Goal: Transaction & Acquisition: Register for event/course

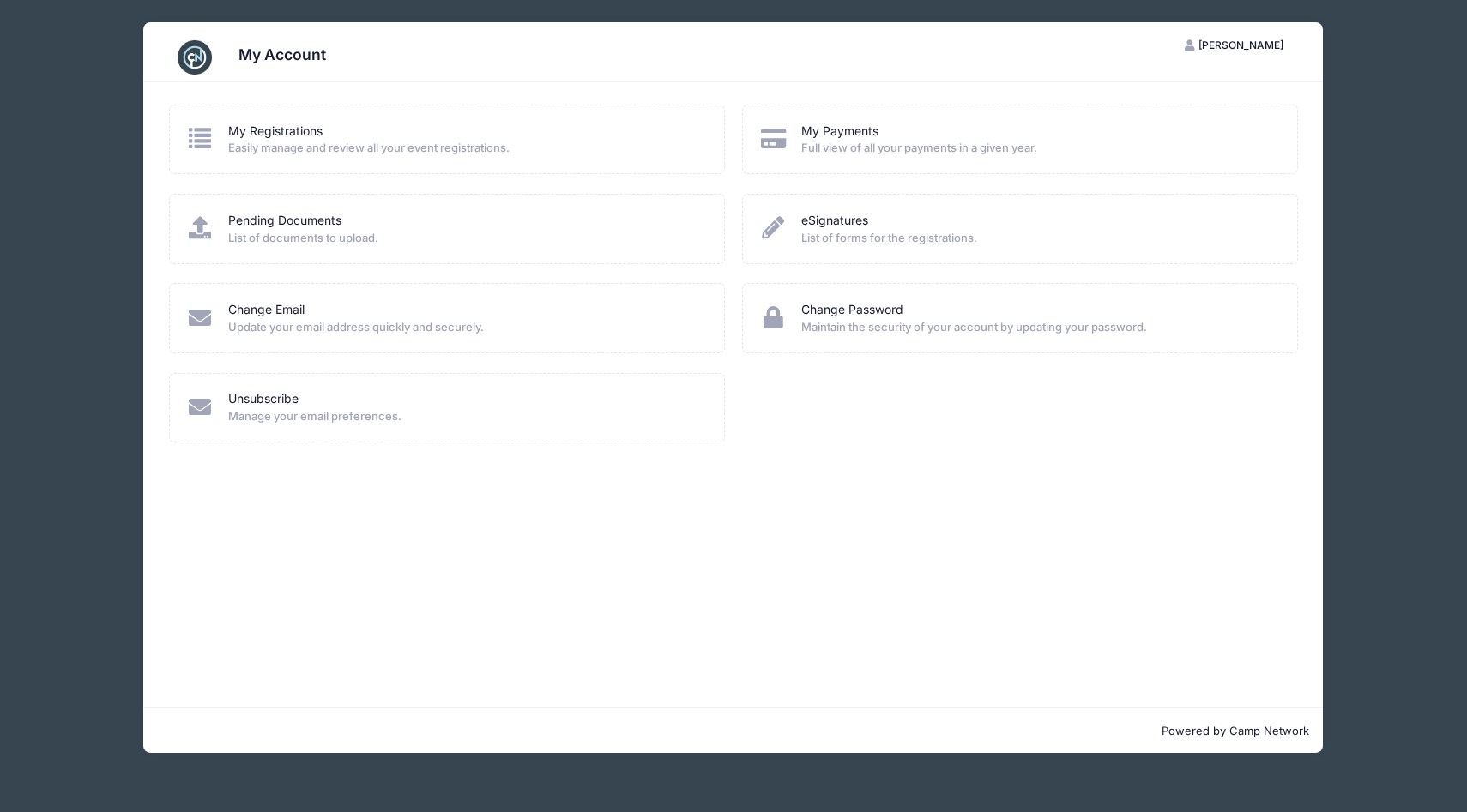
click at [385, 159] on div "My Registrations Easily manage and review all your event registrations." at bounding box center [448, 139] width 557 height 70
click at [303, 134] on link "My Registrations" at bounding box center [275, 131] width 95 height 18
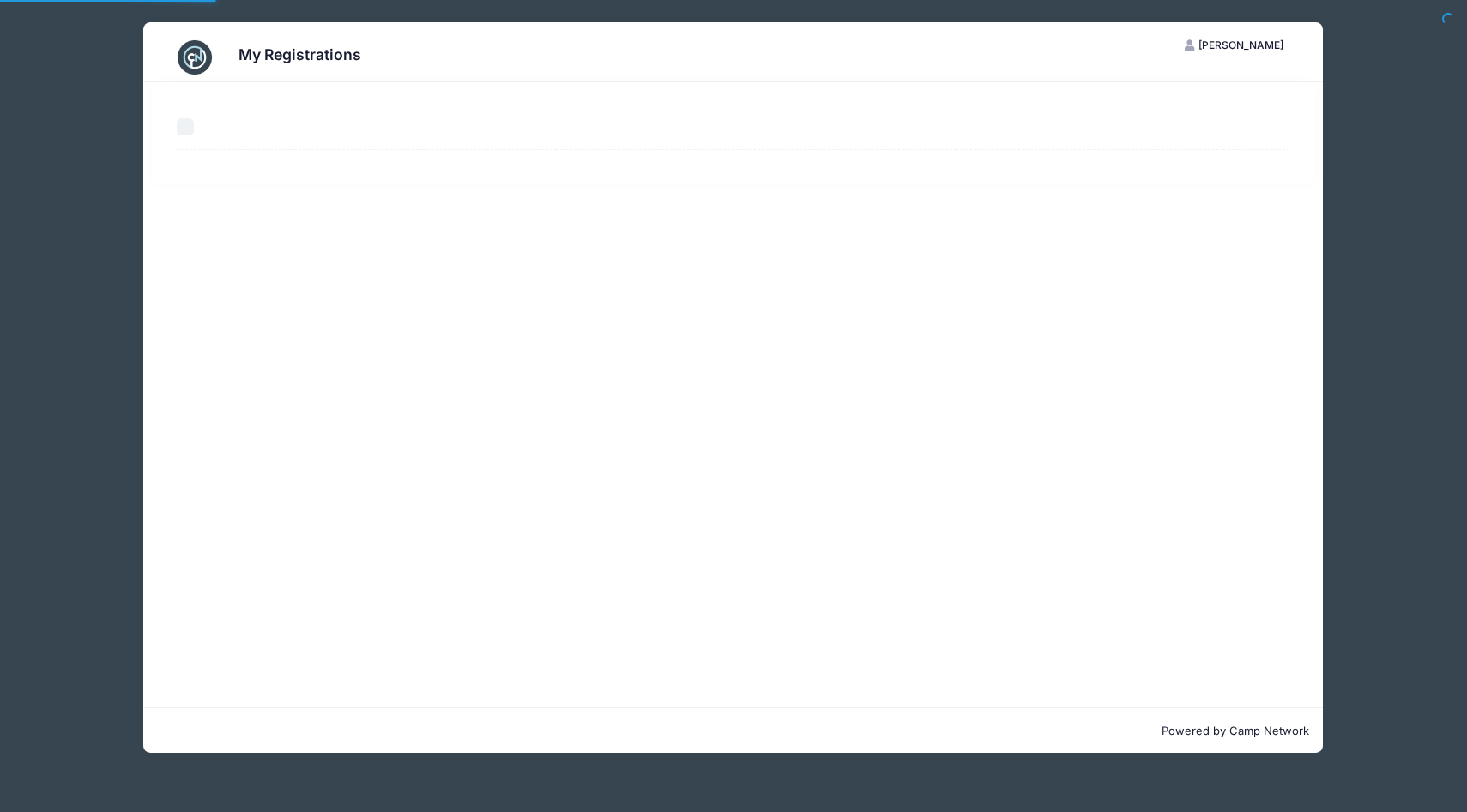
select select "50"
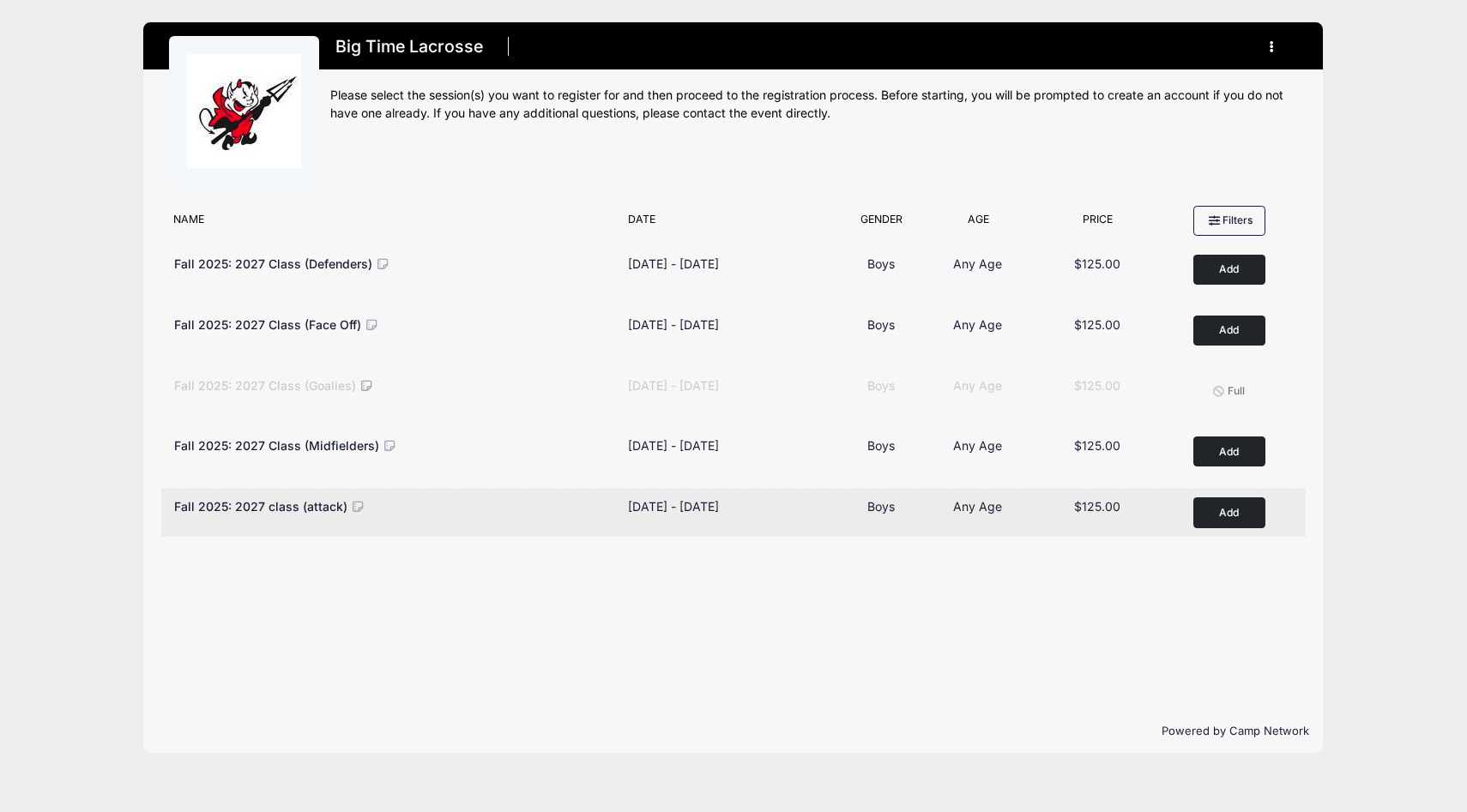
click at [1226, 509] on button "Add to Cart" at bounding box center [1229, 512] width 72 height 30
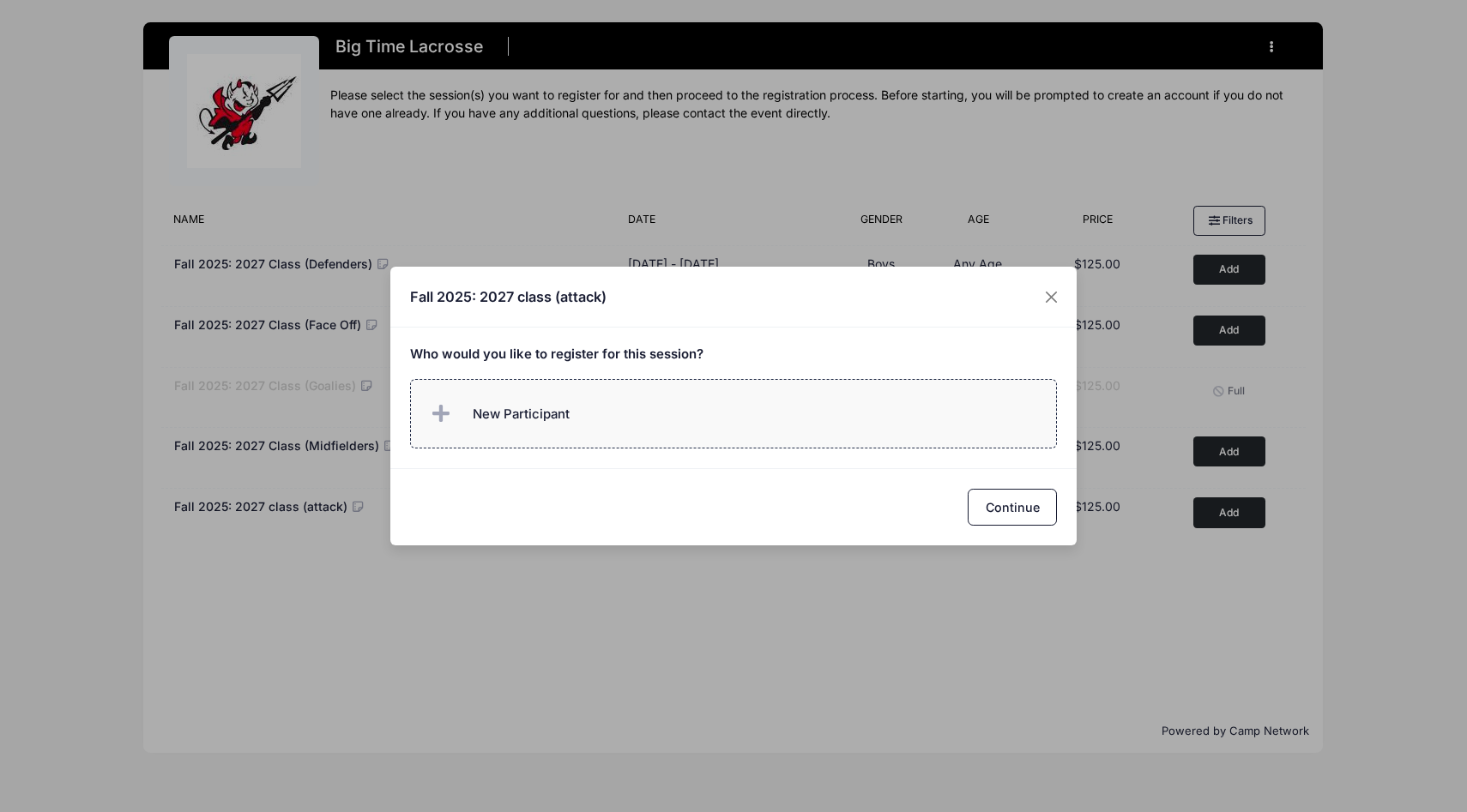
click at [753, 431] on label "New Participant" at bounding box center [733, 413] width 648 height 70
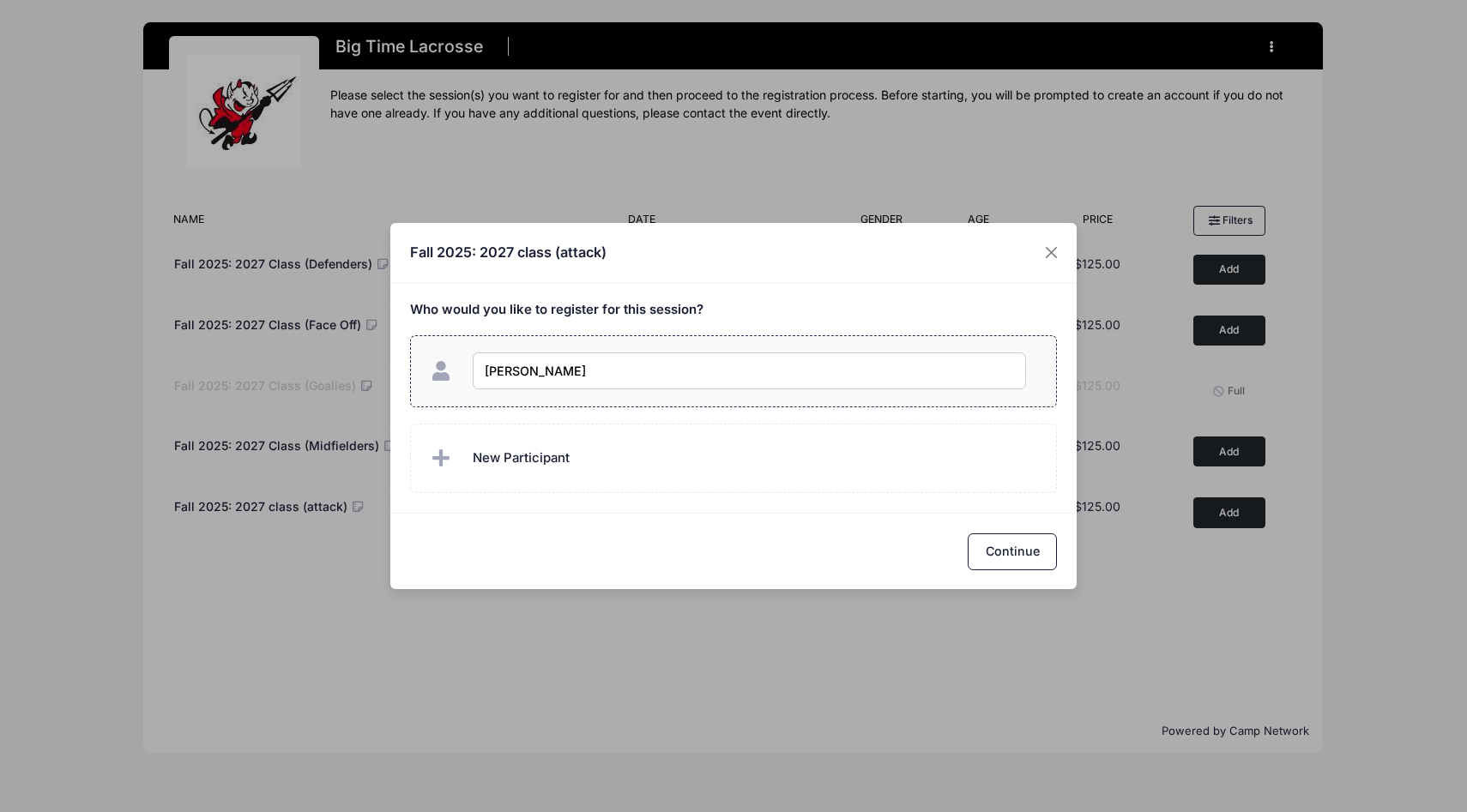
type input "[PERSON_NAME]"
checkbox input "true"
click at [1017, 550] on button "Continue" at bounding box center [1011, 552] width 89 height 37
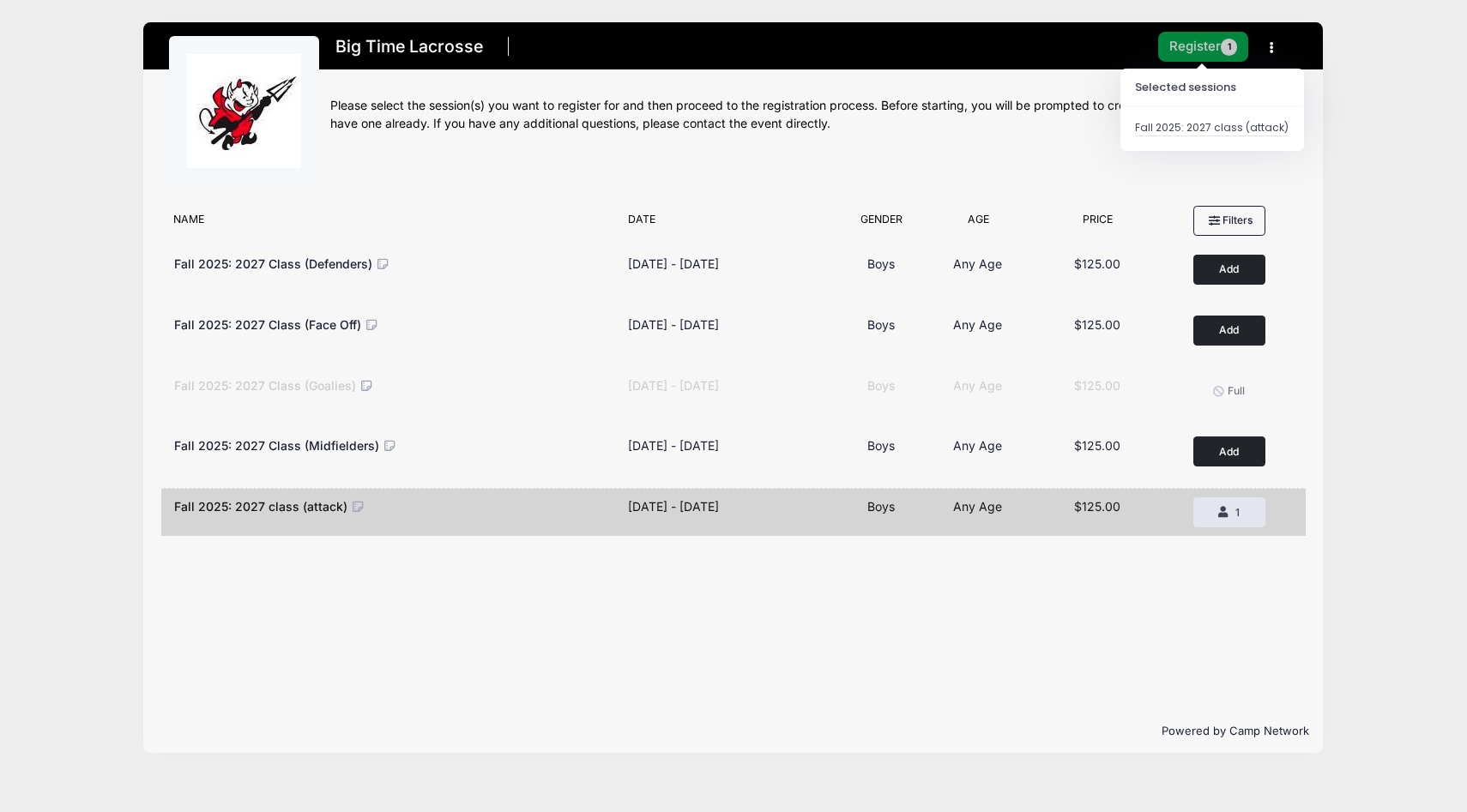
click at [1175, 37] on button "Register 1" at bounding box center [1203, 46] width 91 height 30
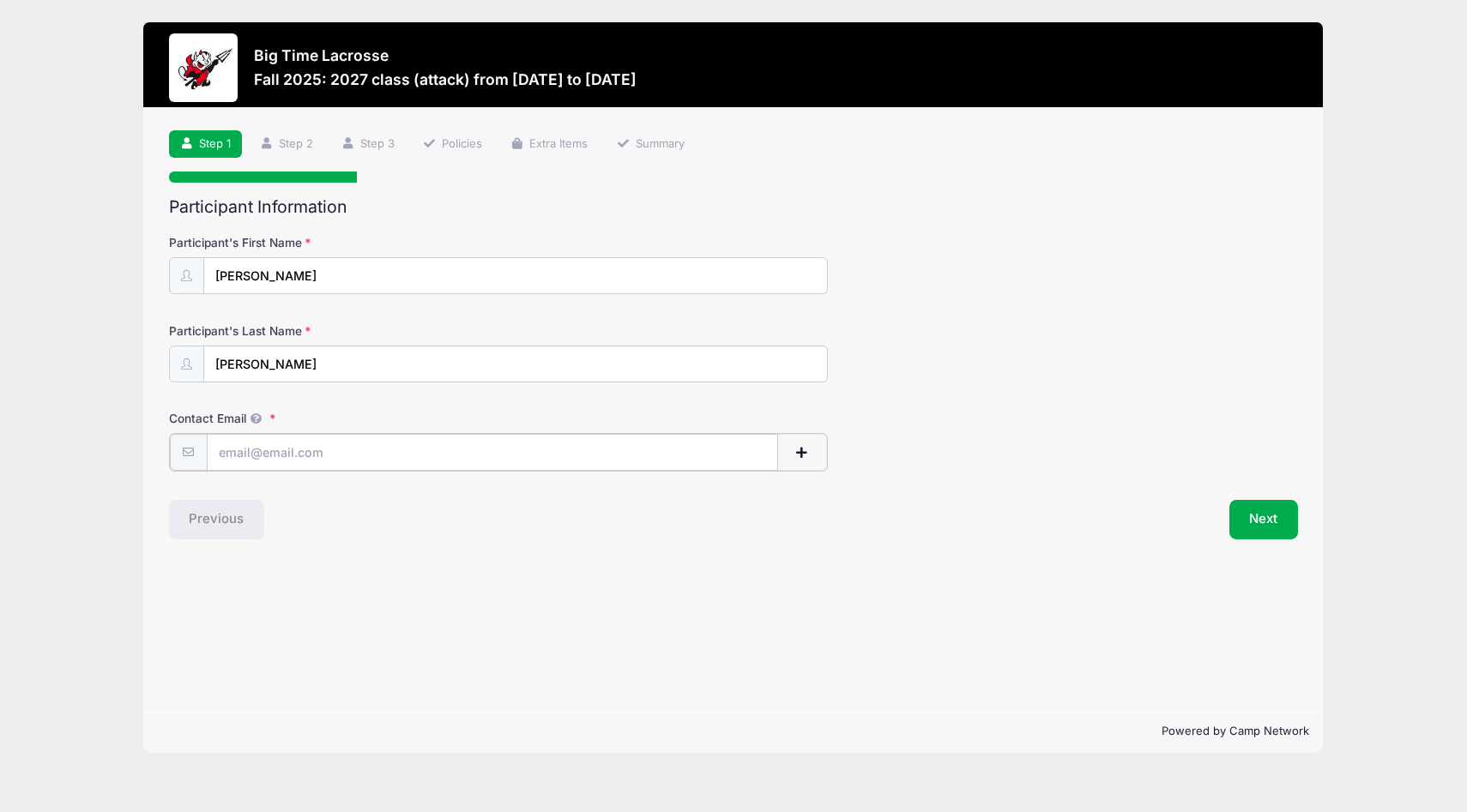
click at [257, 450] on input "Contact Email" at bounding box center [492, 452] width 571 height 37
type input "wadecrowther@gmail.com"
click at [315, 638] on div "Step 1 /7 Step 1 Step 2 Step 3 Policies Extra Items Summary Participant Informa…" at bounding box center [733, 407] width 1179 height 600
click at [1277, 511] on button "Next" at bounding box center [1263, 517] width 70 height 39
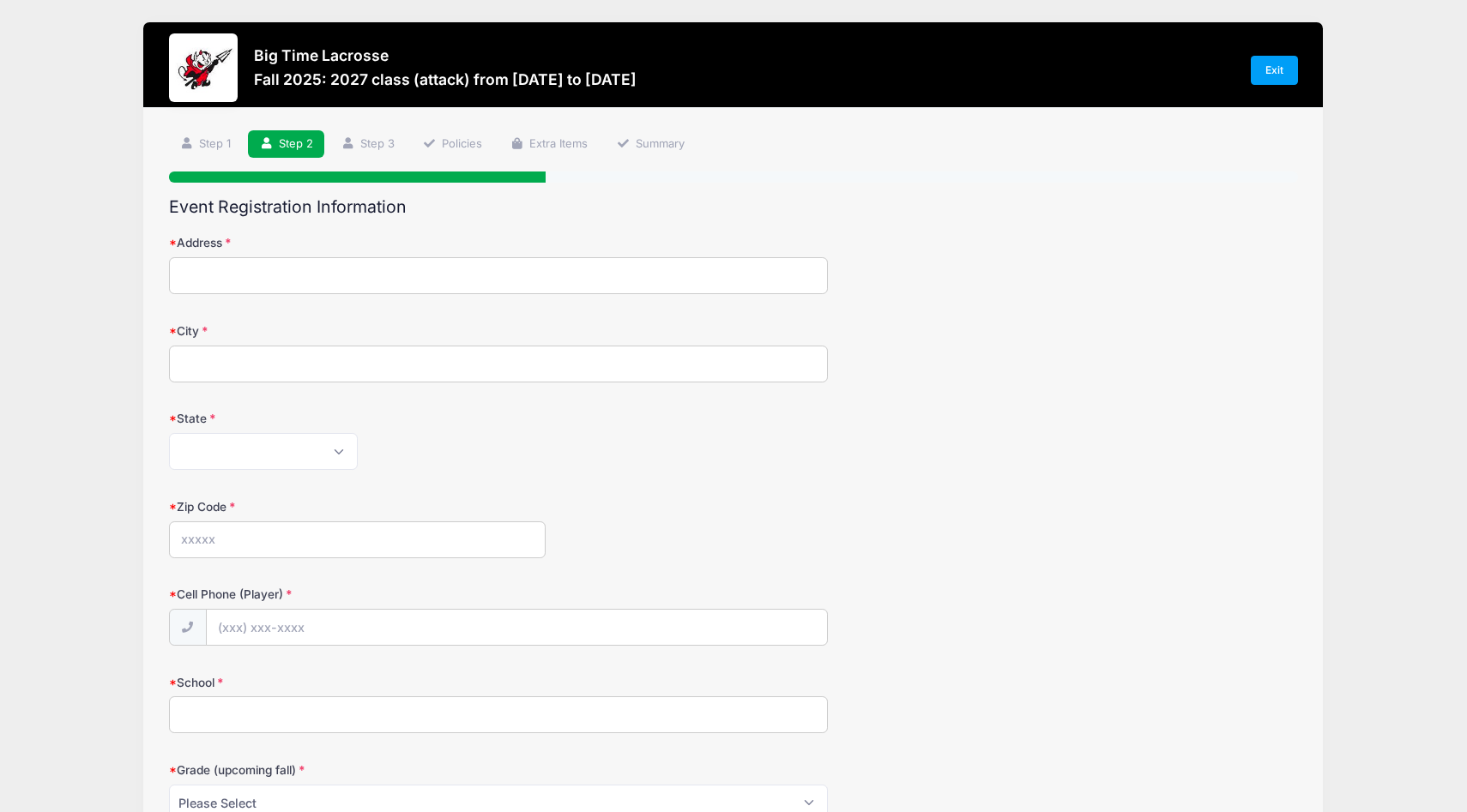
click at [760, 273] on input "Address" at bounding box center [499, 275] width 658 height 37
type input "30 Fulton Place"
type input "West Hartford"
select select "CT"
type input "06107"
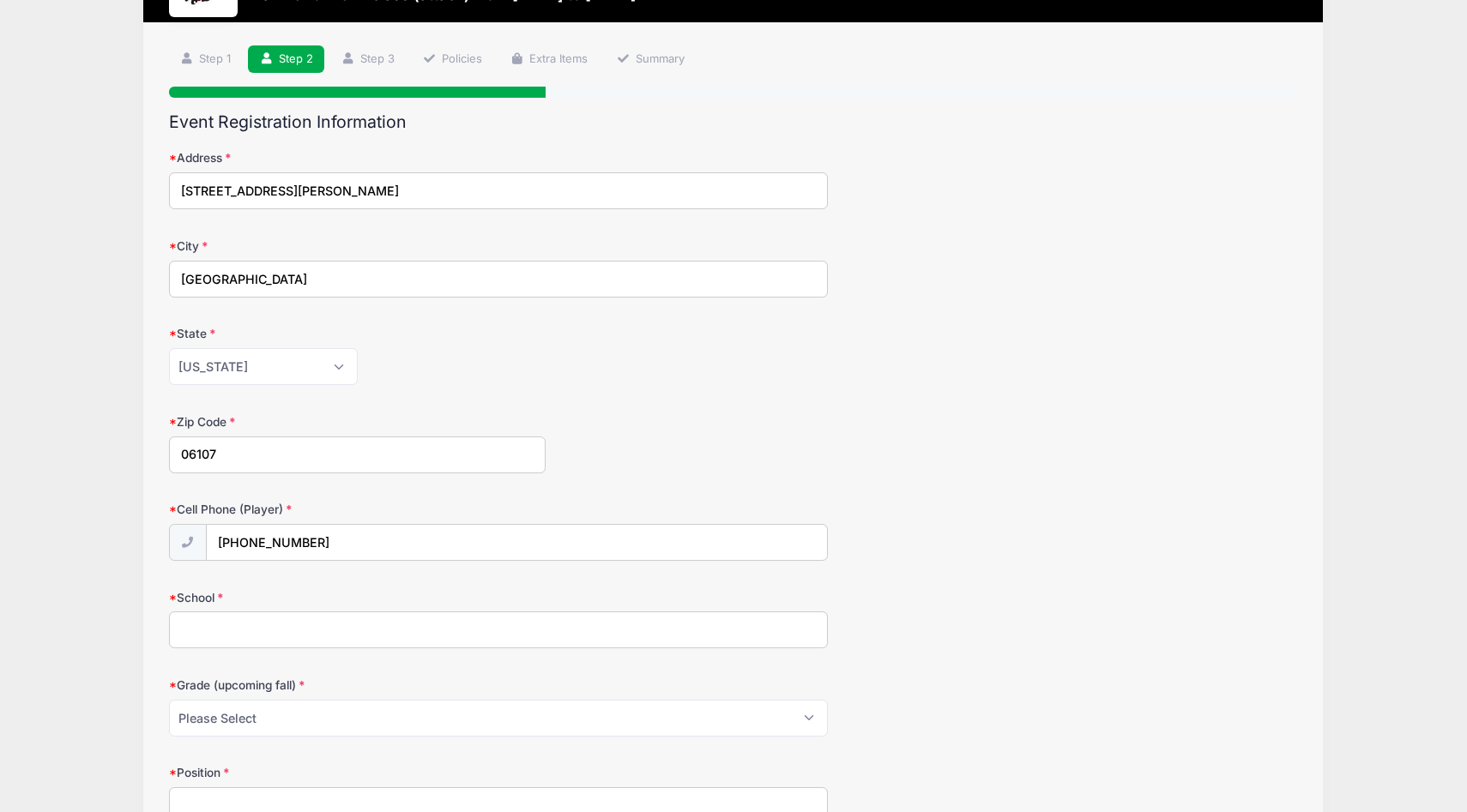
scroll to position [95, 0]
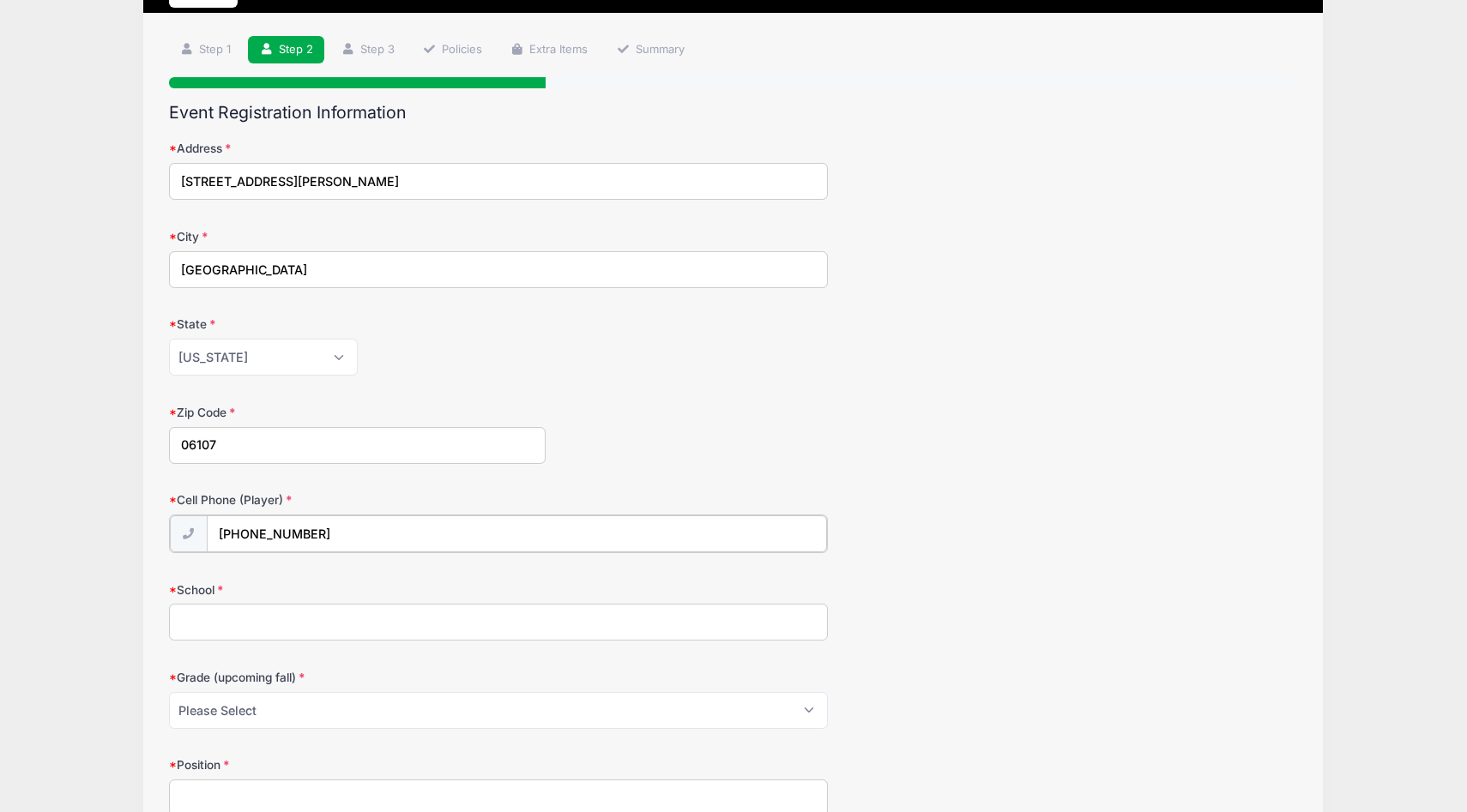
drag, startPoint x: 338, startPoint y: 538, endPoint x: 218, endPoint y: 532, distance: 120.1
click at [218, 532] on input "(617) 290-1600" at bounding box center [517, 534] width 620 height 37
type input "(860) 970-9977"
click at [722, 368] on div "Alabama Alaska American Samoa Arizona Arkansas Armed Forces Africa Armed Forces…" at bounding box center [499, 357] width 658 height 37
click at [378, 631] on input "School" at bounding box center [499, 620] width 658 height 37
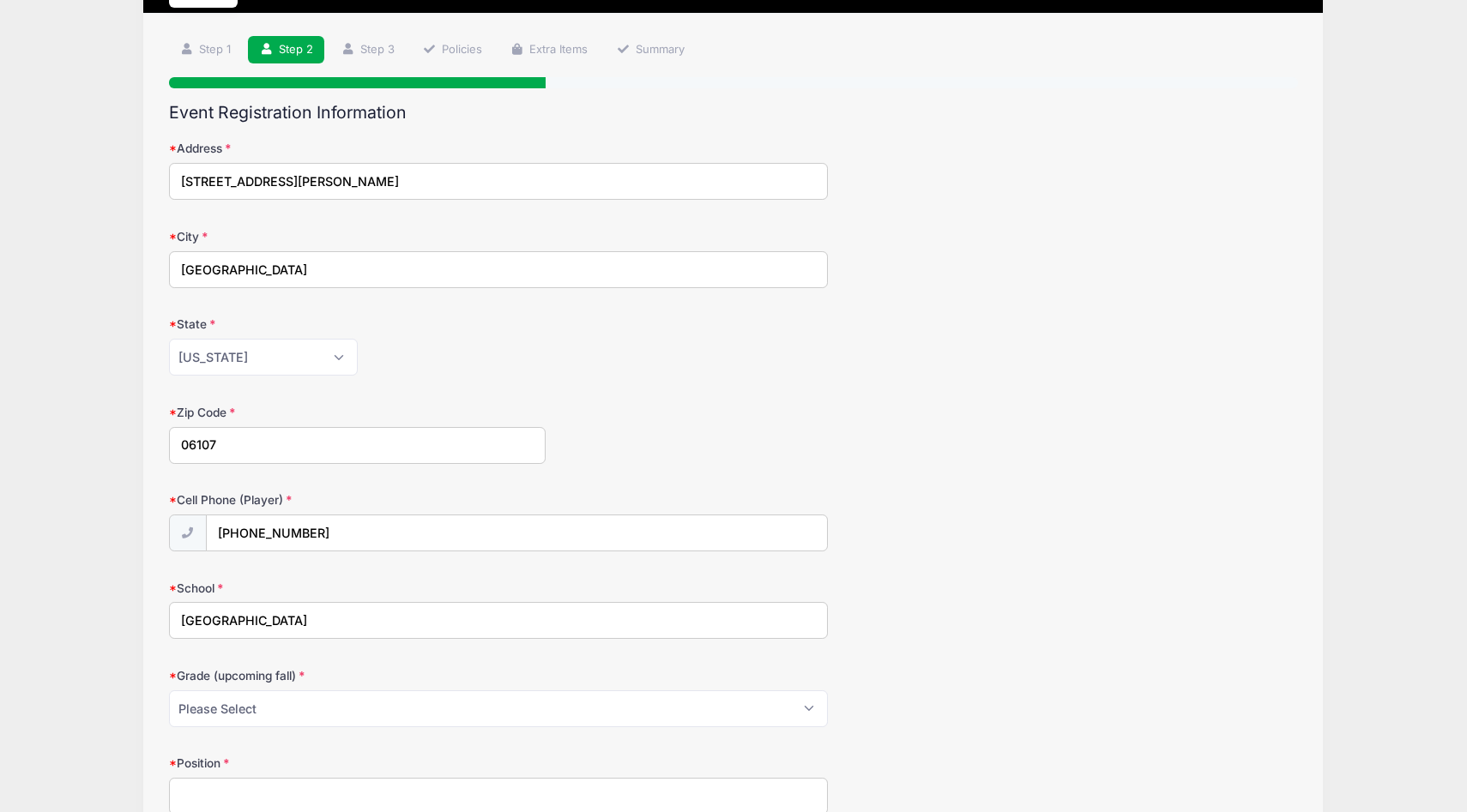
type input "Millbrook School"
click at [349, 715] on select "Please Select Pre-K 1st 2nd 3rd 4th 5th 6th 7th 8th 9th 10th 11th 12th" at bounding box center [499, 709] width 658 height 37
select select "11th"
click at [169, 691] on select "Please Select Pre-K 1st 2nd 3rd 4th 5th 6th 7th 8th 9th 10th 11th 12th" at bounding box center [499, 709] width 658 height 37
click at [815, 421] on div "Zip Code 06107" at bounding box center [734, 433] width 1130 height 60
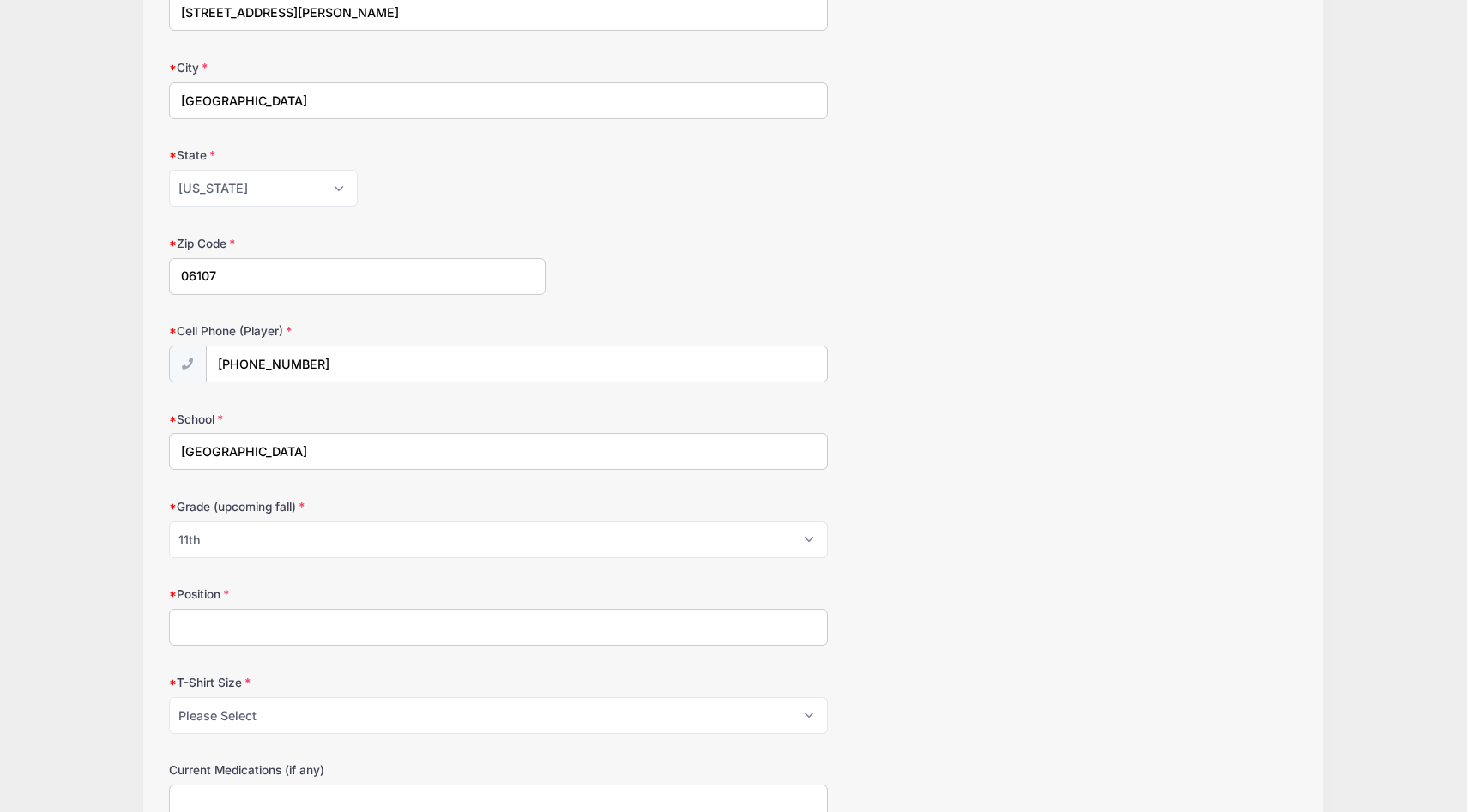
scroll to position [382, 0]
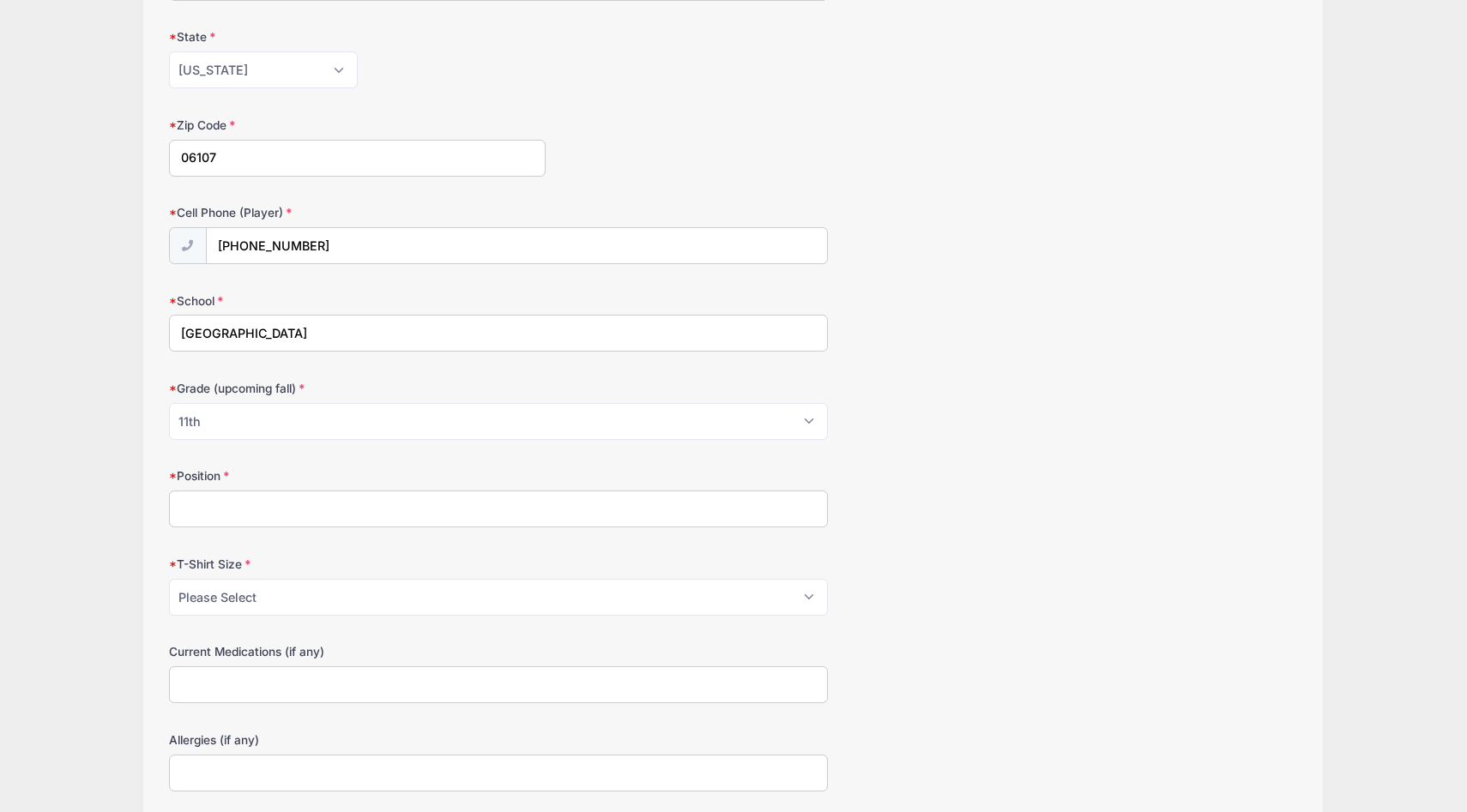
click at [716, 506] on input "Position" at bounding box center [499, 509] width 658 height 37
type input "Attack"
click at [631, 591] on select "Please Select Youth Small Youth Medium Youth Large Adult Small Adult Medium Adu…" at bounding box center [499, 597] width 658 height 37
select select "Adult Large"
click at [169, 579] on select "Please Select Youth Small Youth Medium Youth Large Adult Small Adult Medium Adu…" at bounding box center [499, 597] width 658 height 37
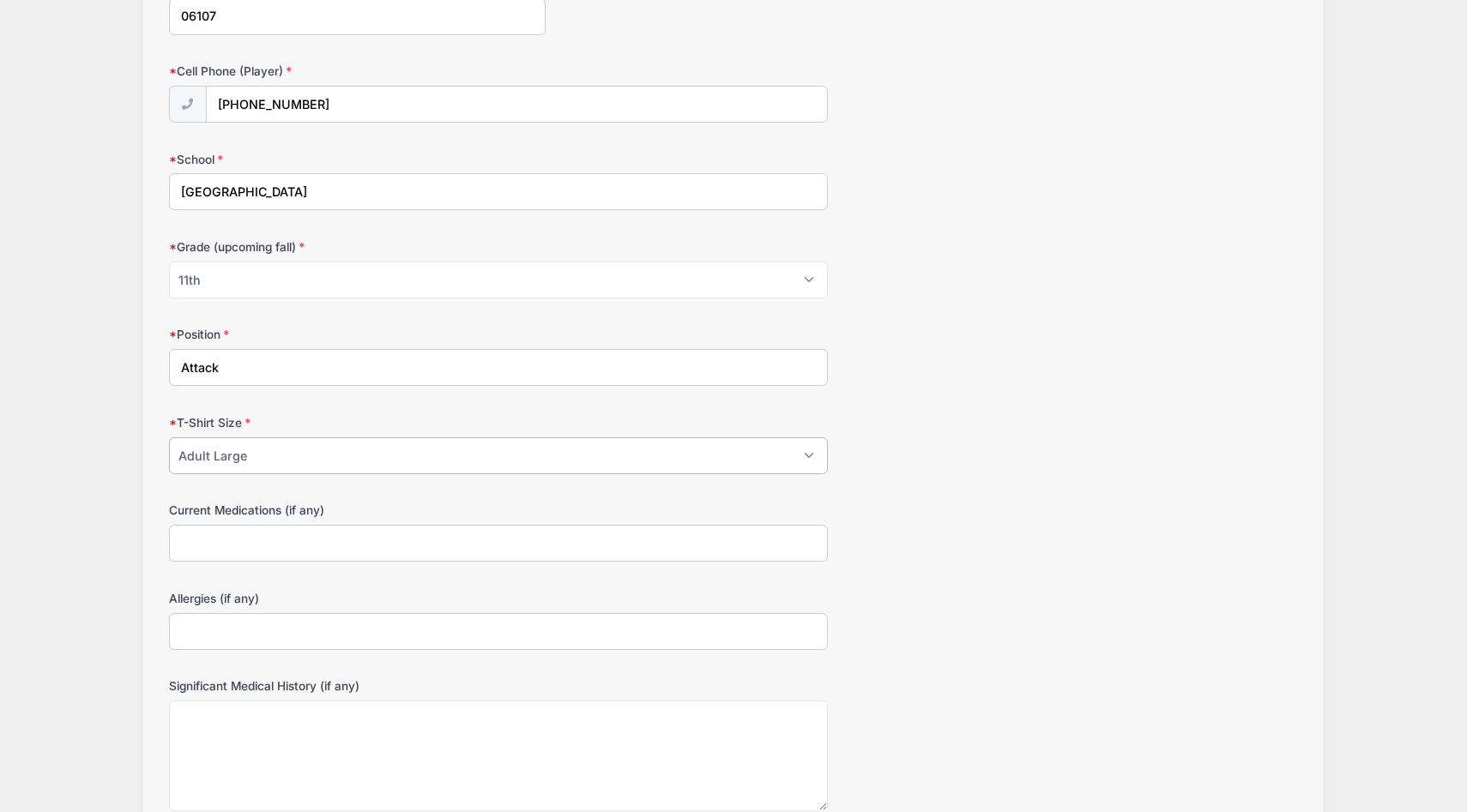
scroll to position [530, 0]
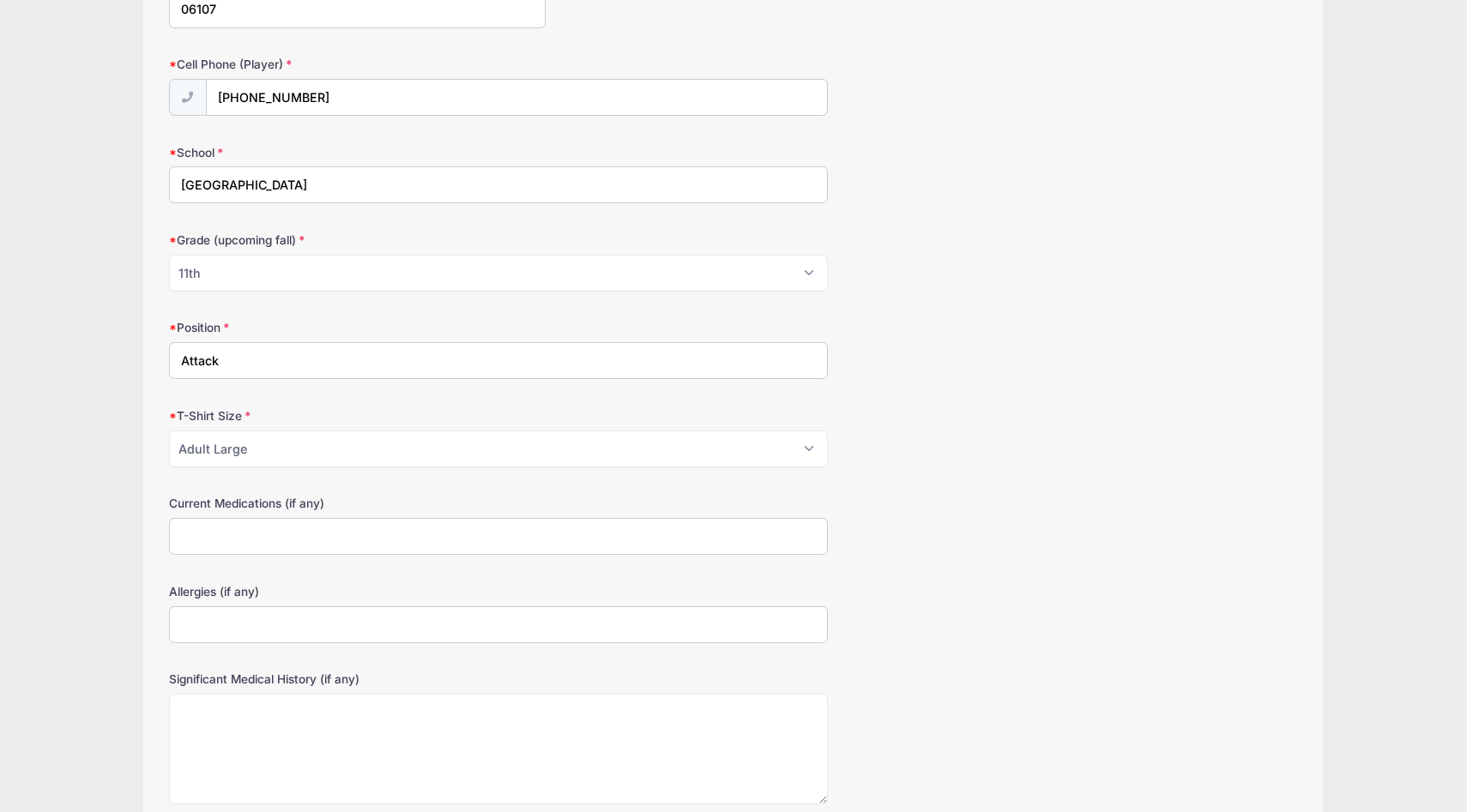
click at [586, 543] on input "Current Medications (if any)" at bounding box center [499, 536] width 658 height 37
type input "n/a"
click at [434, 627] on input "Allergies (if any)" at bounding box center [499, 625] width 658 height 37
type input "n"
type input "B"
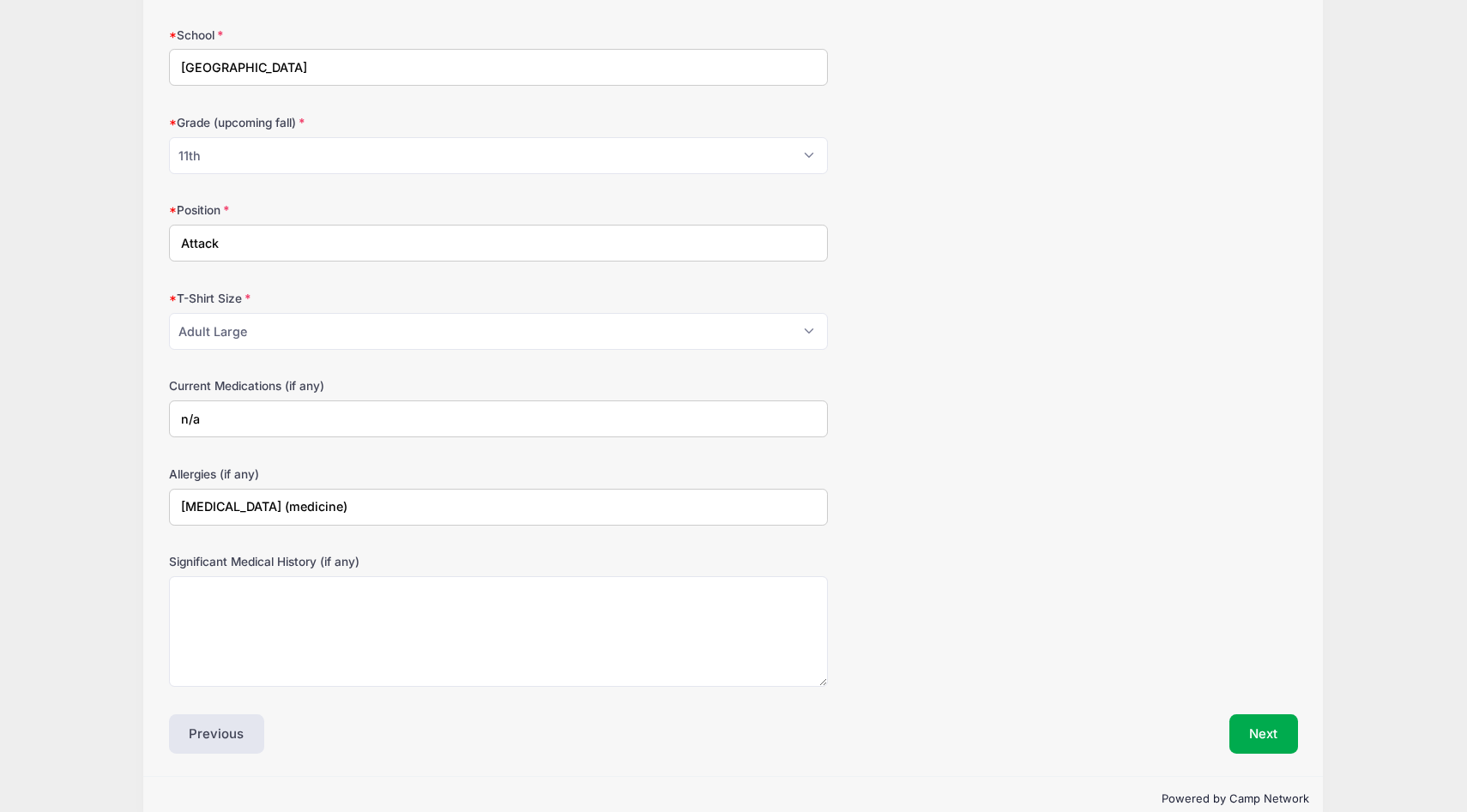
scroll to position [650, 0]
type input "Omnicef (medicine)"
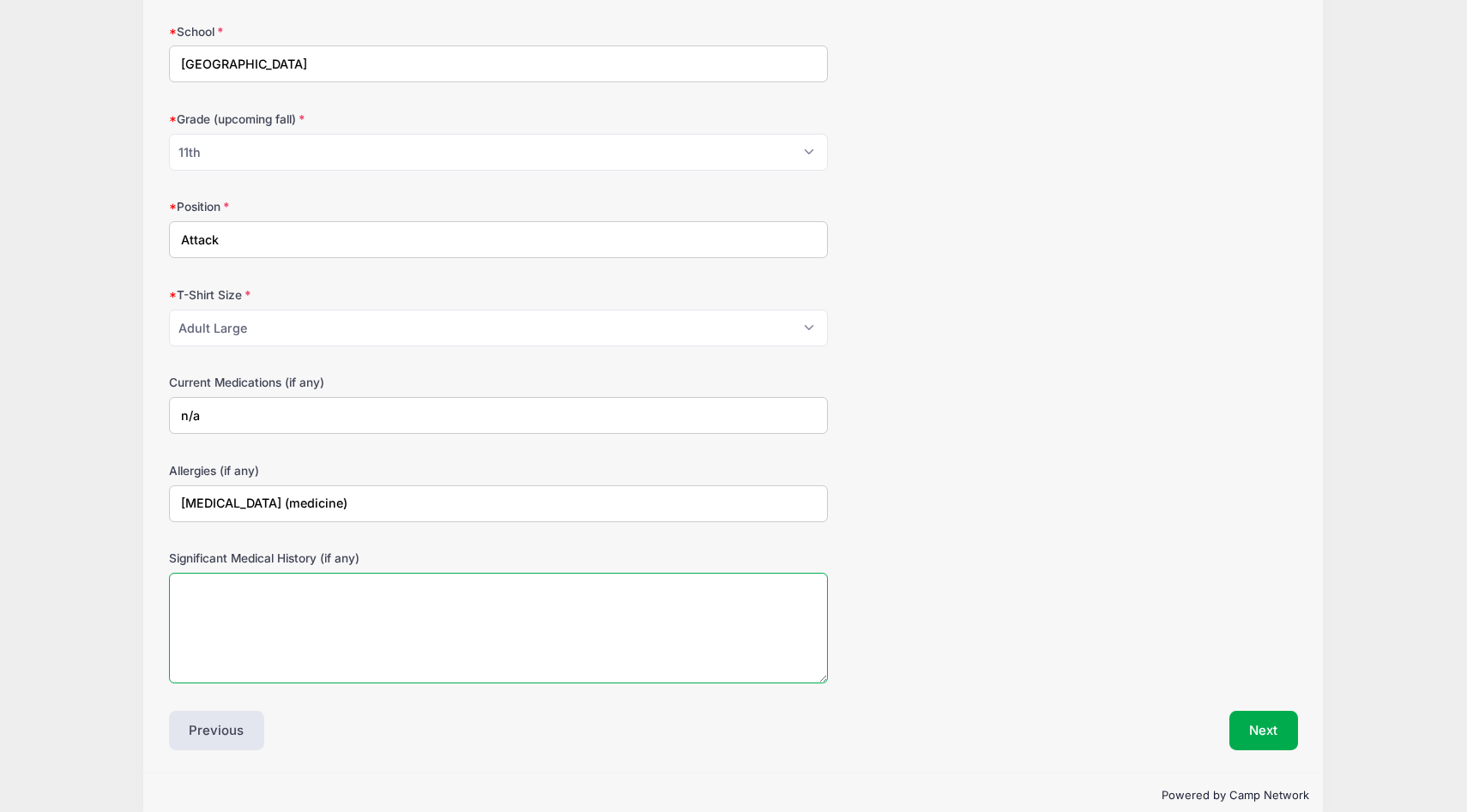
click at [370, 610] on textarea "Significant Medical History (if any)" at bounding box center [499, 628] width 658 height 111
type textarea "n/a"
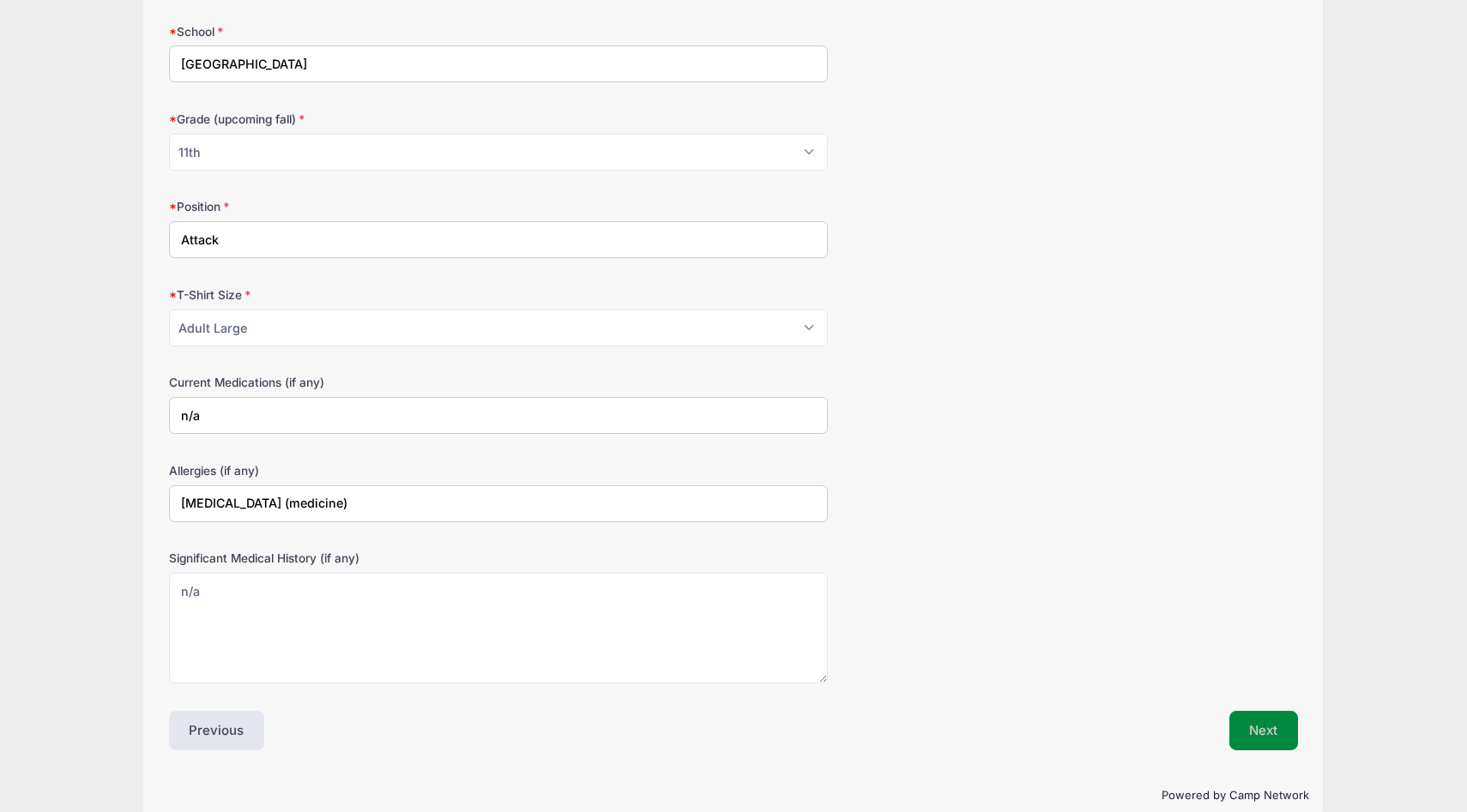
click at [1256, 726] on button "Next" at bounding box center [1263, 730] width 70 height 39
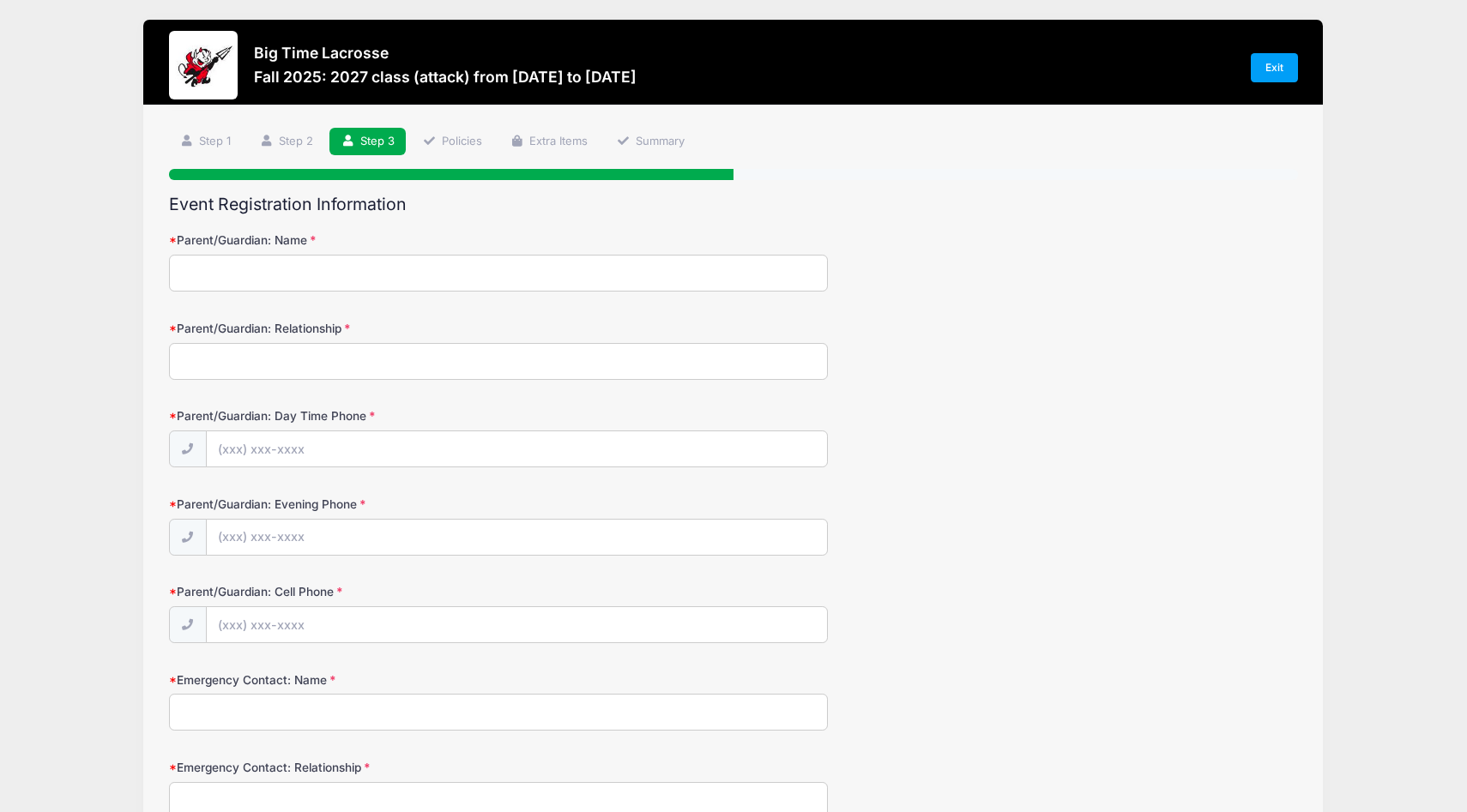
scroll to position [0, 0]
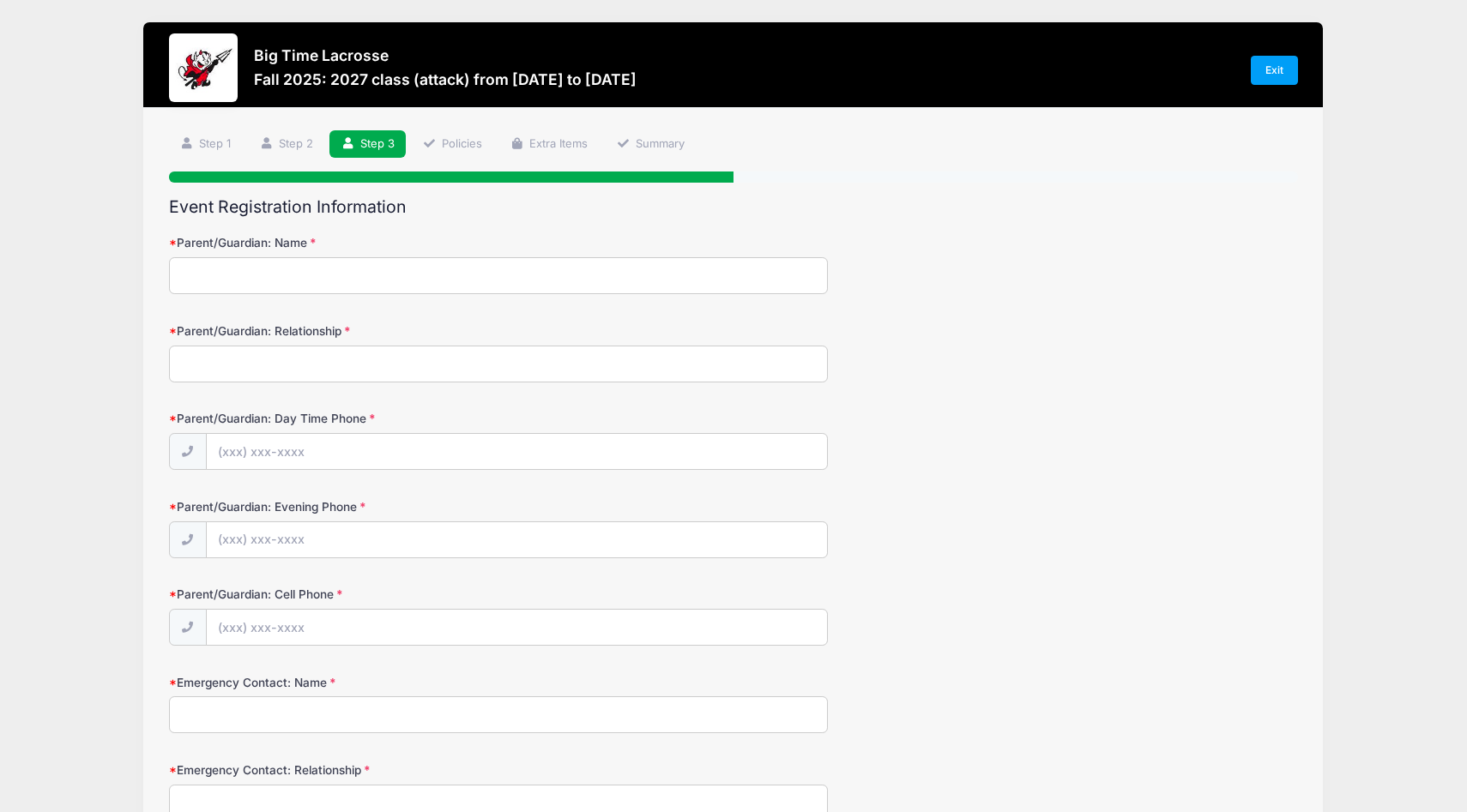
click at [390, 272] on input "Parent/Guardian: Name" at bounding box center [499, 275] width 658 height 37
type input "Meredith L Crowther"
type input "(617) 290-1600"
click at [341, 353] on input "Parent/Guardian: Relationship" at bounding box center [499, 363] width 658 height 37
type input "mother"
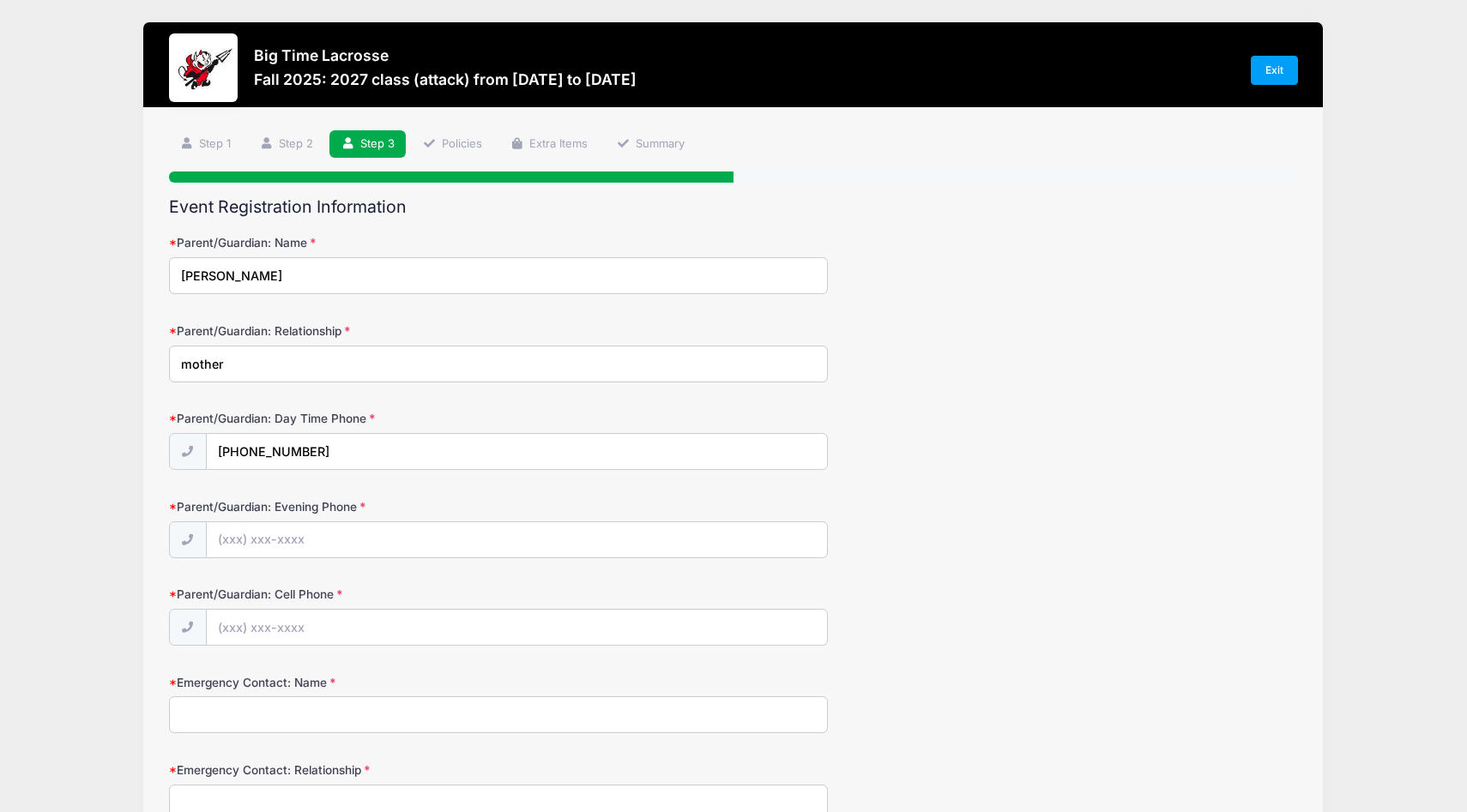
click at [243, 275] on input "Meredith L Crowther" at bounding box center [499, 275] width 658 height 37
click at [248, 539] on input "Parent/Guardian: Evening Phone" at bounding box center [517, 540] width 620 height 37
type input "(617) 290-1600"
click at [324, 625] on input "Parent/Guardian: Cell Phone" at bounding box center [517, 627] width 620 height 37
type input "(617) 290-1600"
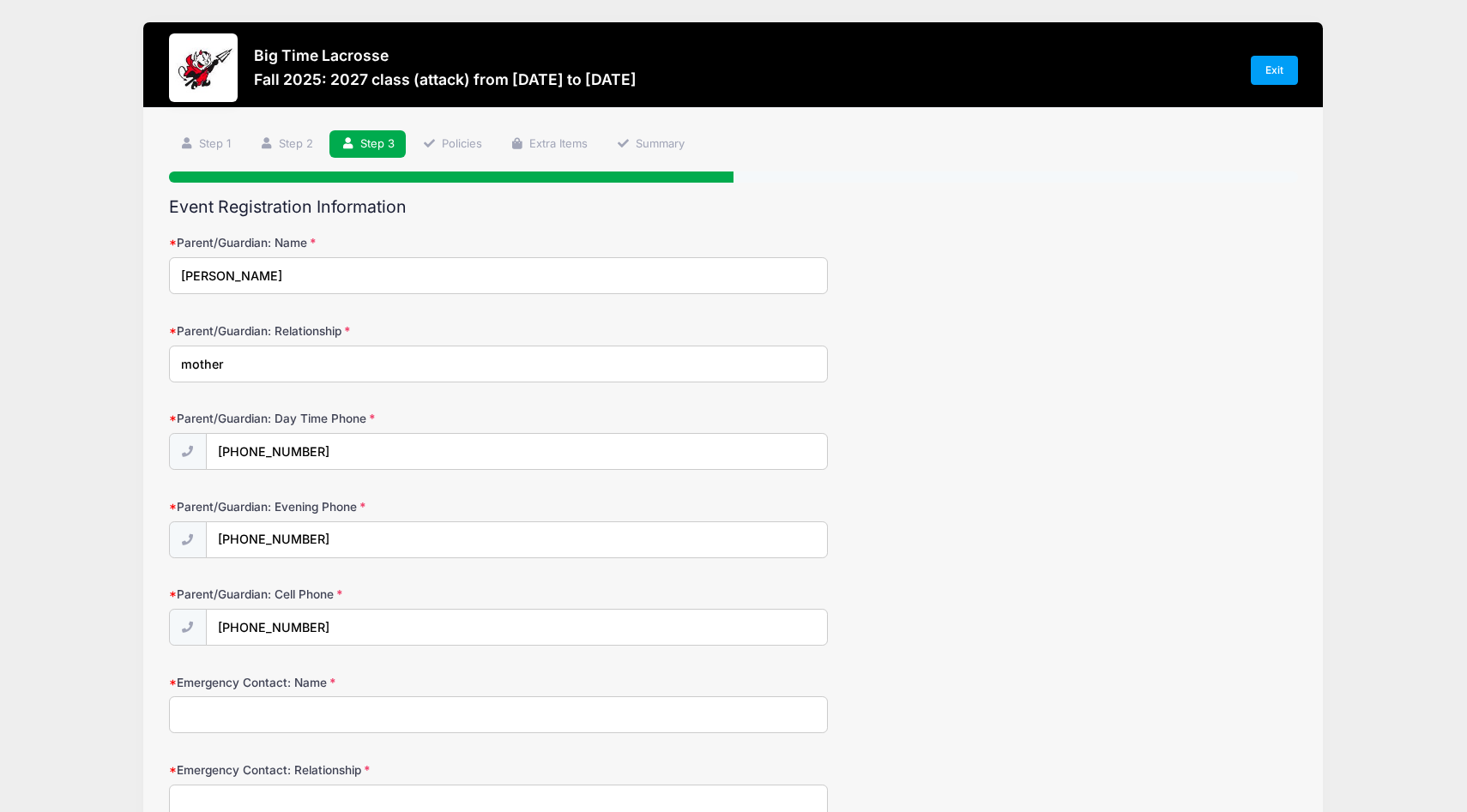
click at [318, 713] on input "Emergency Contact: Name" at bounding box center [499, 714] width 658 height 37
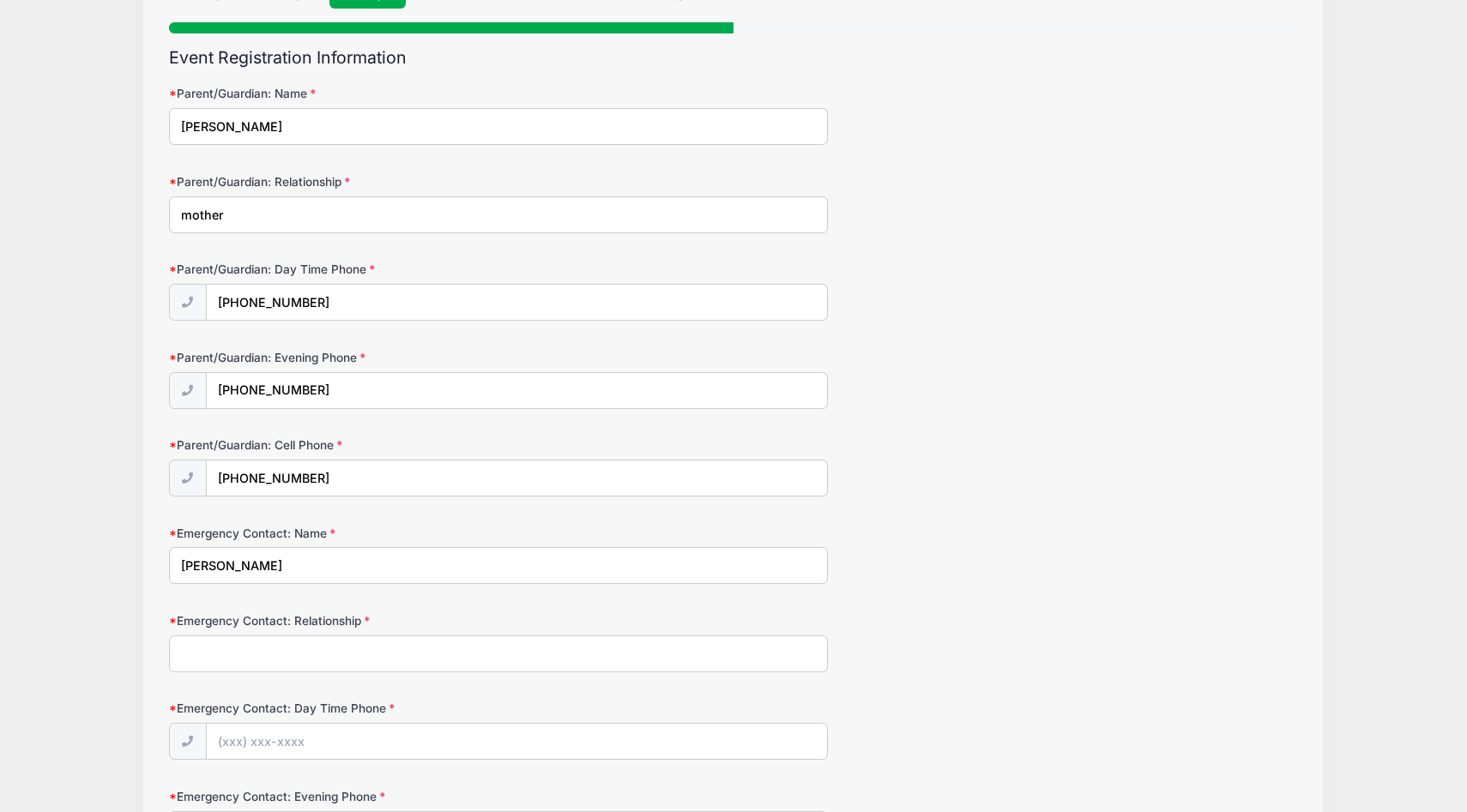
scroll to position [208, 0]
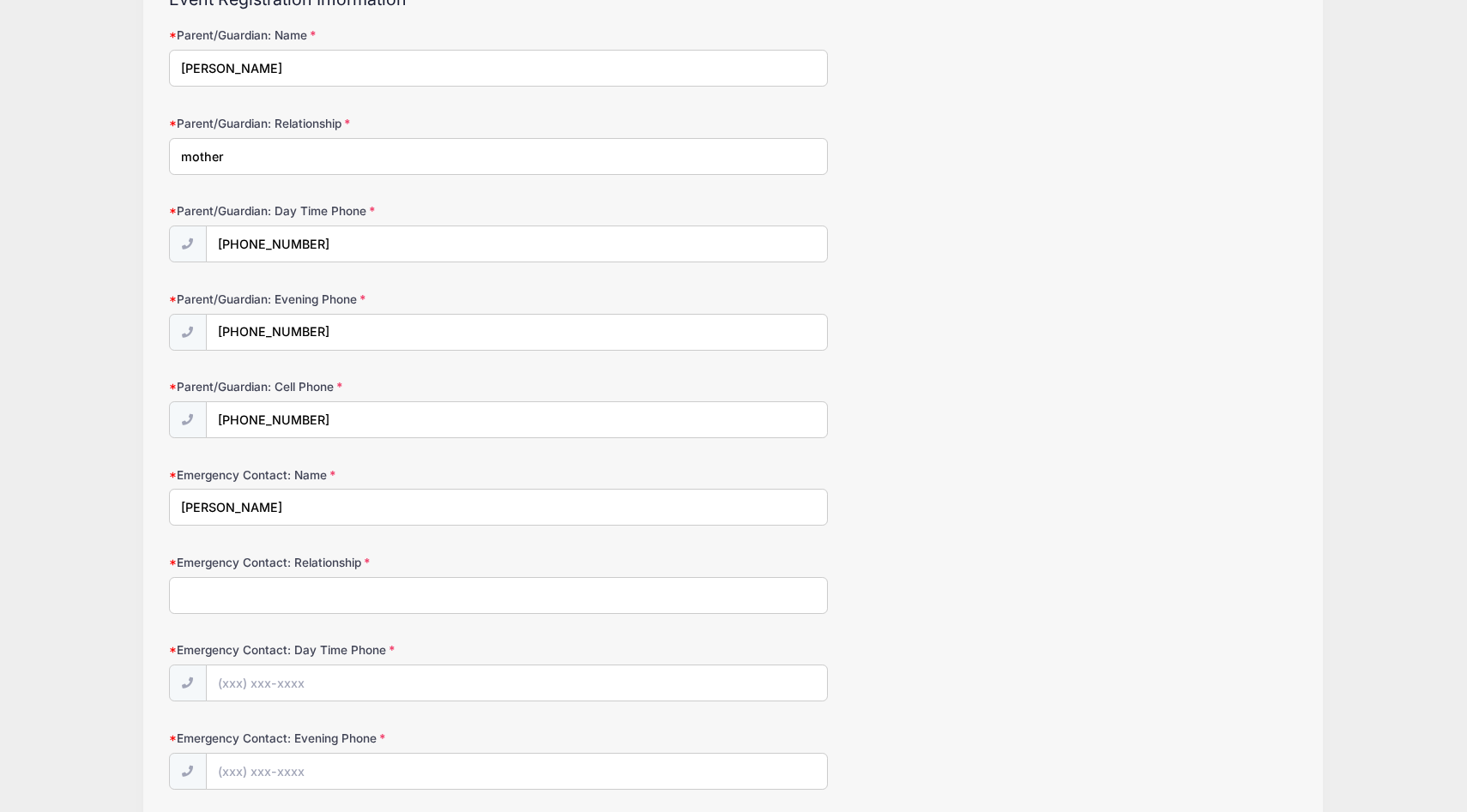
type input "Matt Crowther"
click at [308, 586] on input "Emergency Contact: Relationship" at bounding box center [499, 595] width 658 height 37
type input "father"
click at [317, 690] on input "Emergency Contact: Day Time Phone" at bounding box center [517, 684] width 620 height 37
type input "(860) 712-4056"
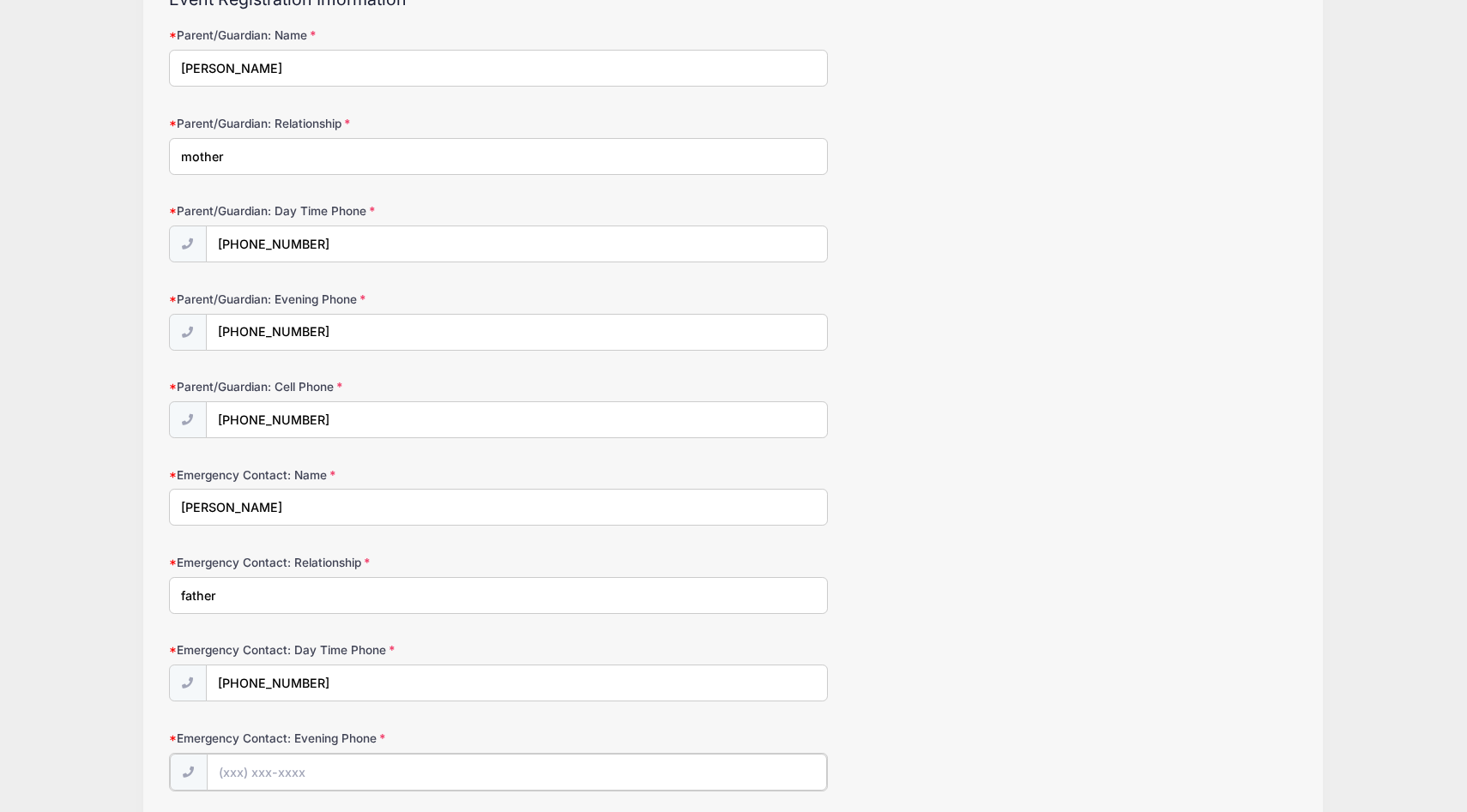
click at [274, 771] on input "Emergency Contact: Evening Phone" at bounding box center [517, 772] width 620 height 37
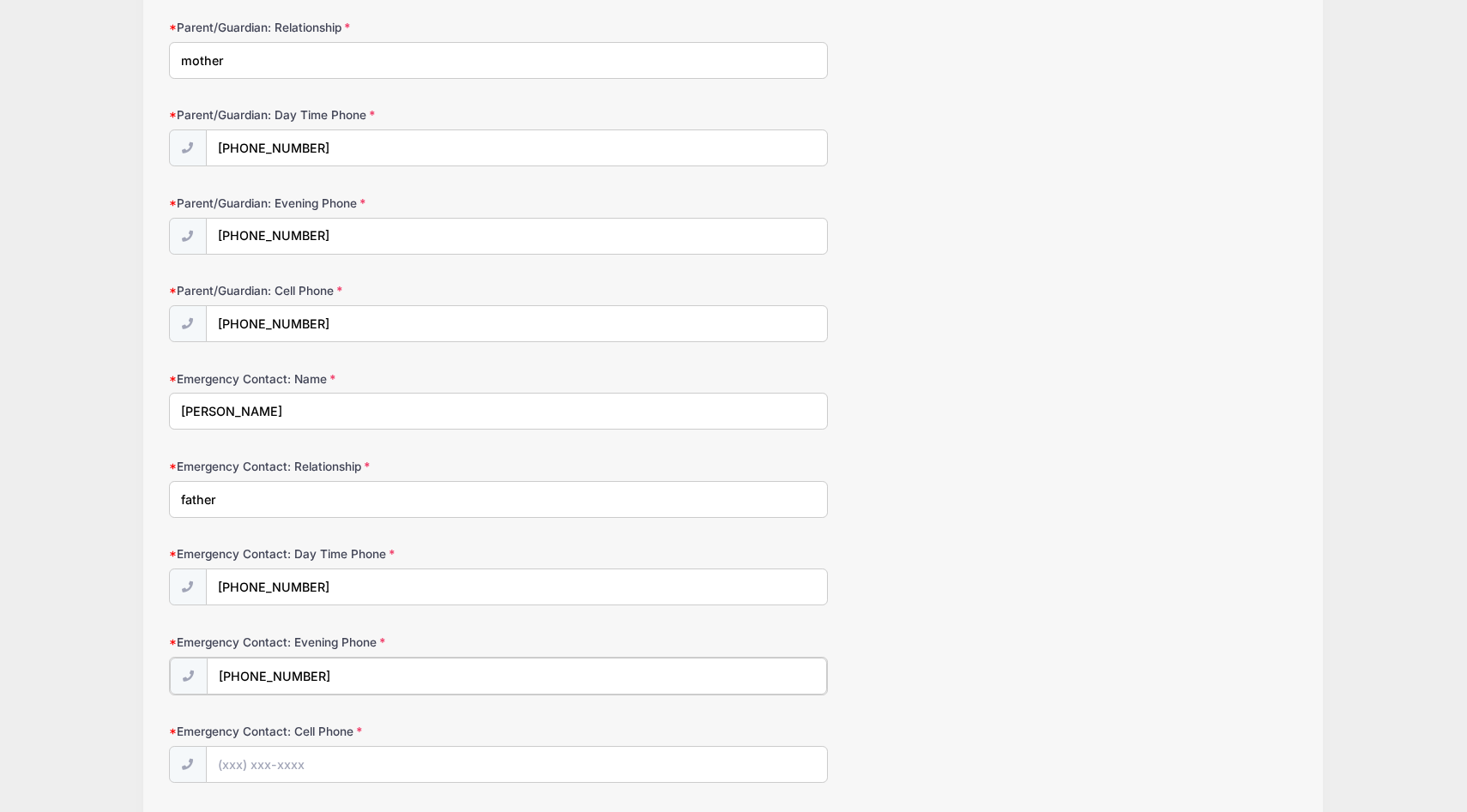
scroll to position [424, 0]
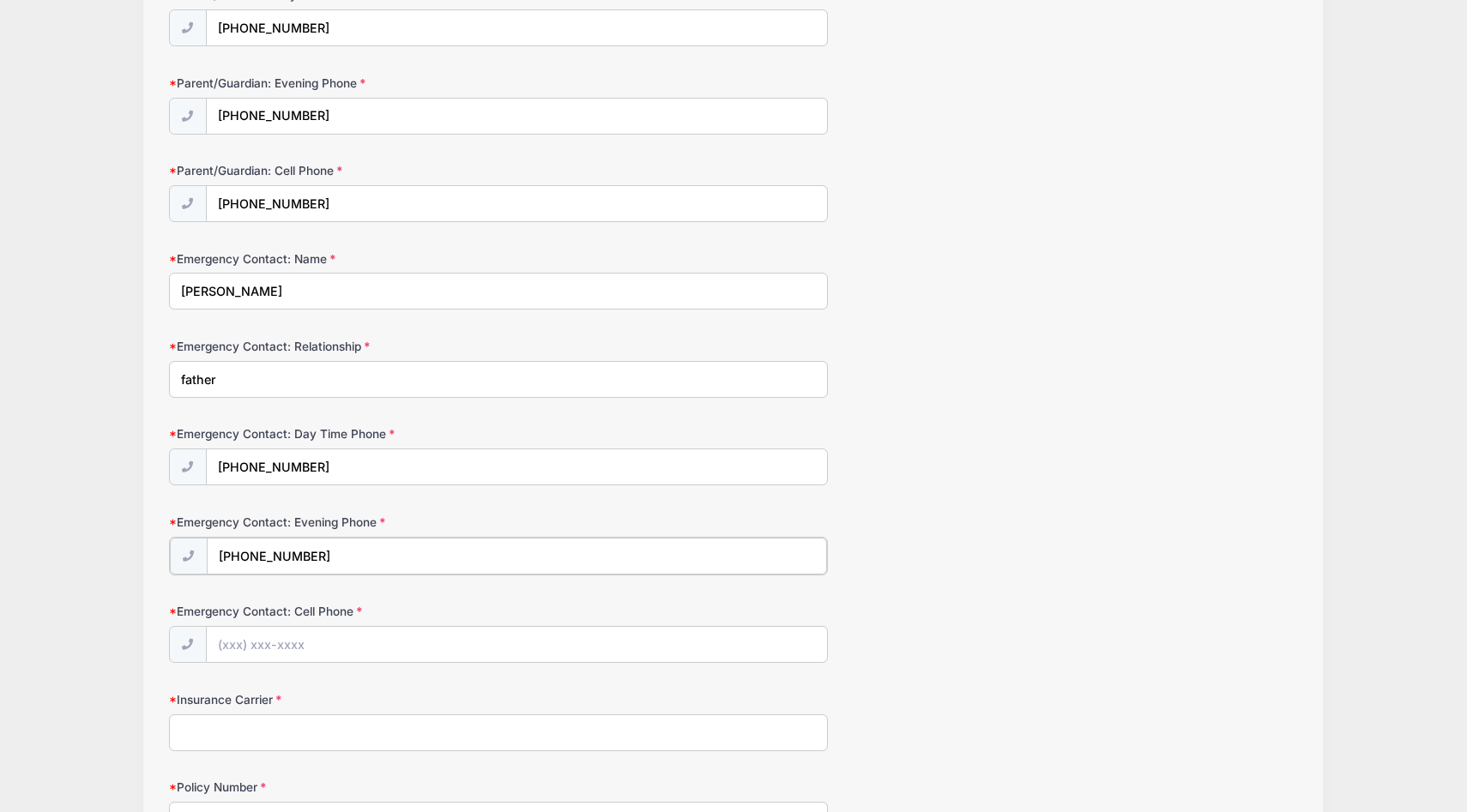
type input "(860) 712-4056"
click at [297, 638] on input "Emergency Contact: Cell Phone" at bounding box center [517, 643] width 620 height 37
type input "(860) 712-4056"
click at [361, 725] on input "Insurance Carrier" at bounding box center [499, 731] width 658 height 37
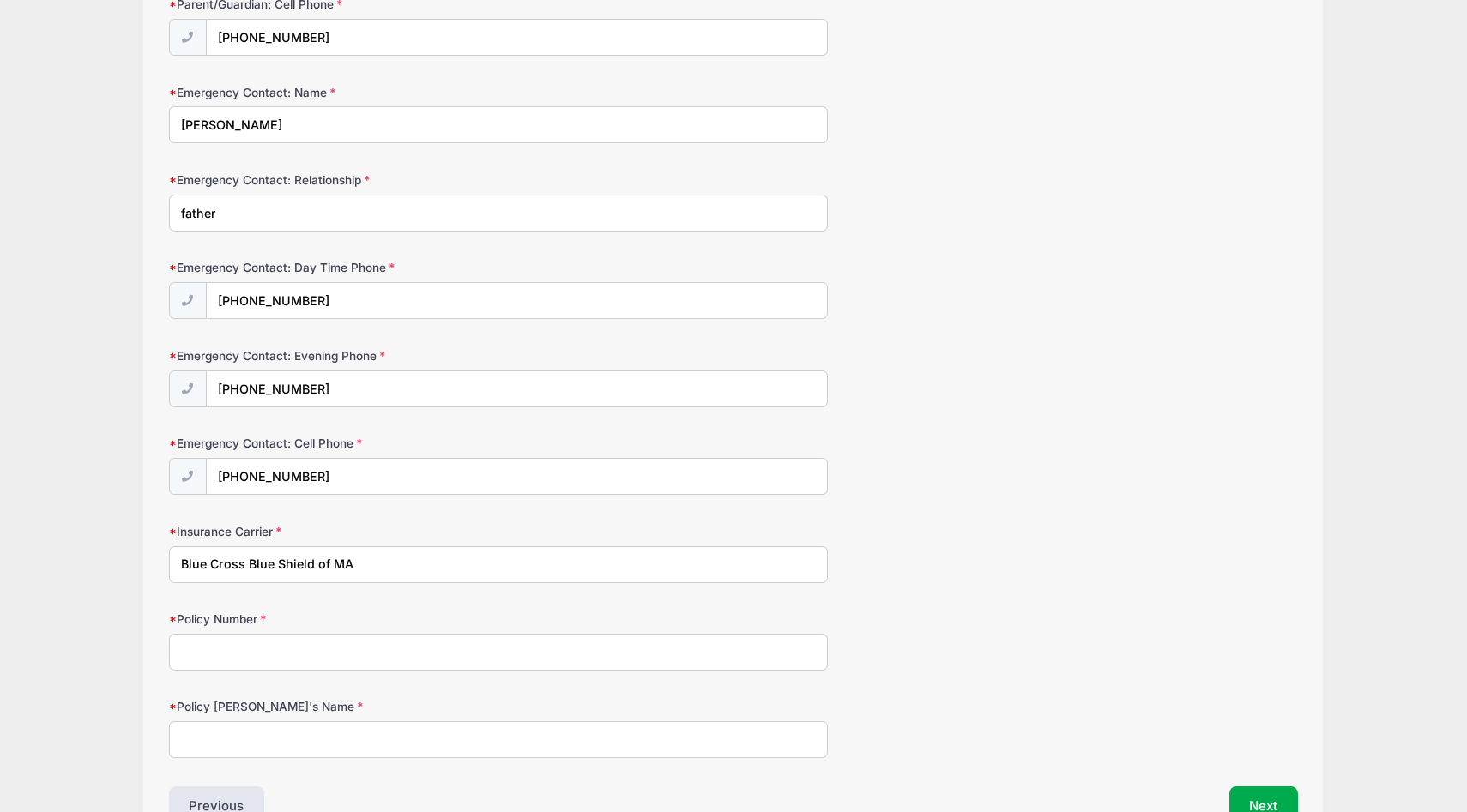
scroll to position [600, 0]
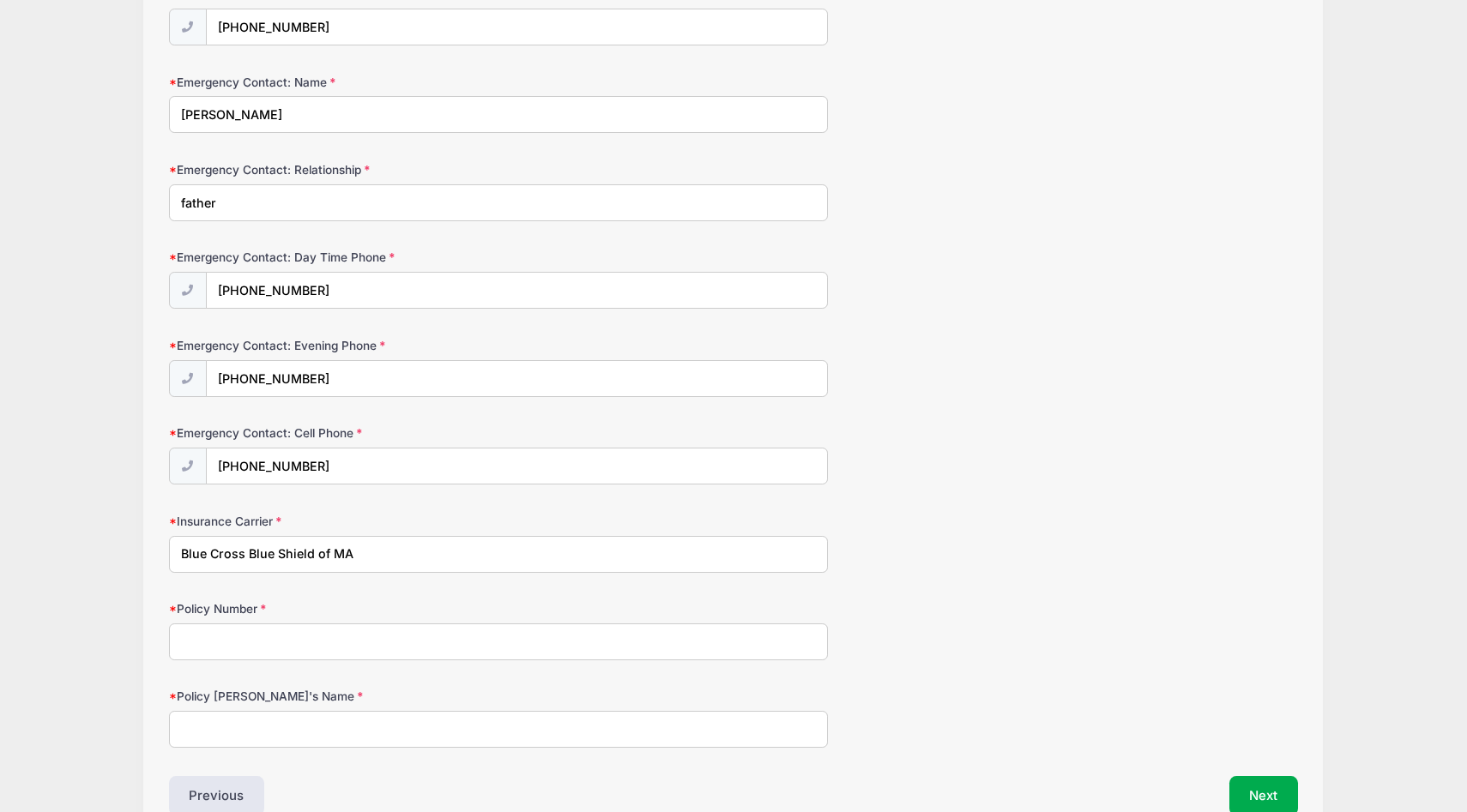
type input "Blue Cross Blue Shield of MA"
click at [285, 645] on input "Policy Number" at bounding box center [499, 642] width 658 height 37
type input "OMS 967117789"
click at [288, 728] on input "Policy Holder's Name" at bounding box center [499, 729] width 658 height 37
type input "Matthew Crowther"
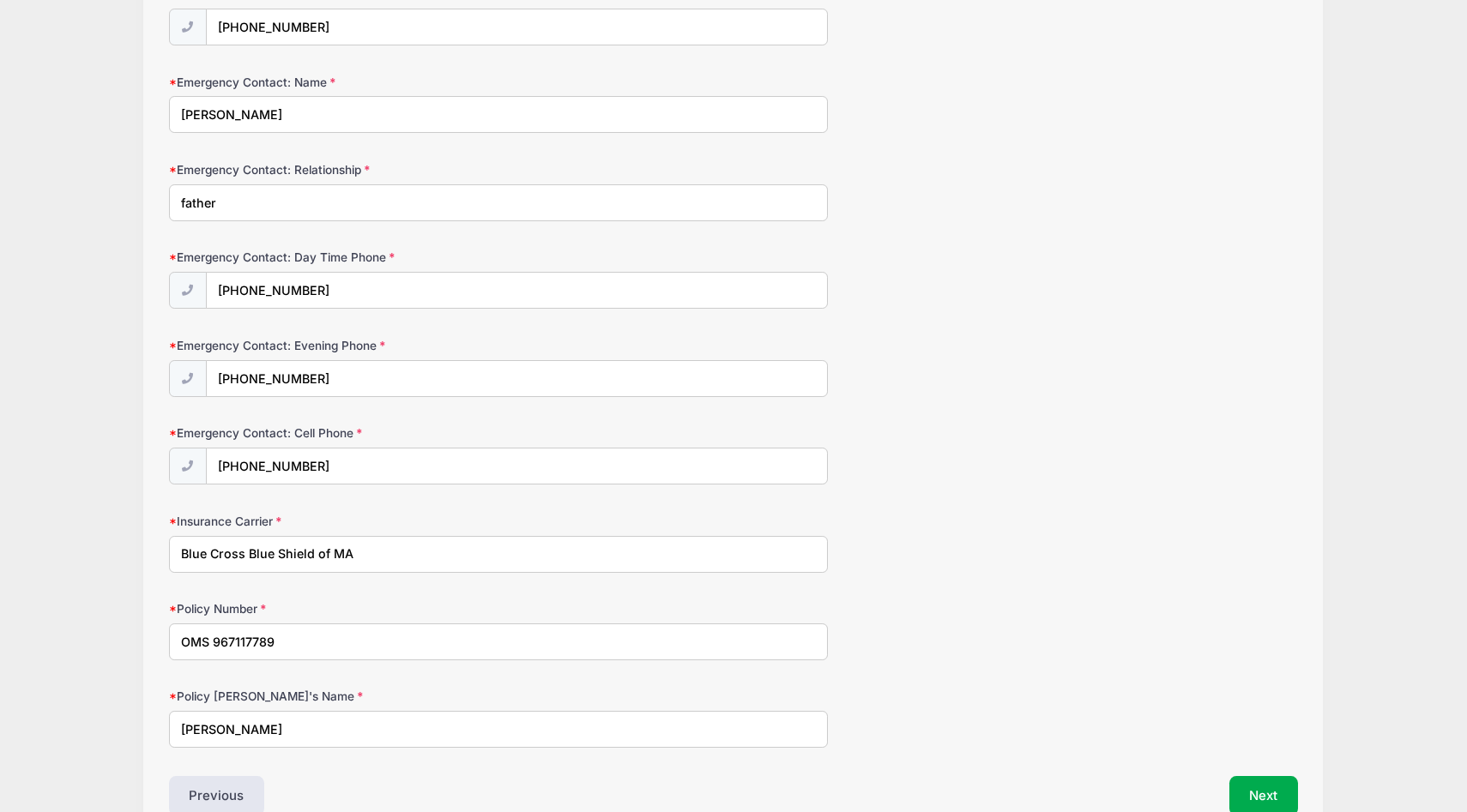
click at [930, 657] on div "Policy Number OMS 967117789" at bounding box center [734, 629] width 1130 height 60
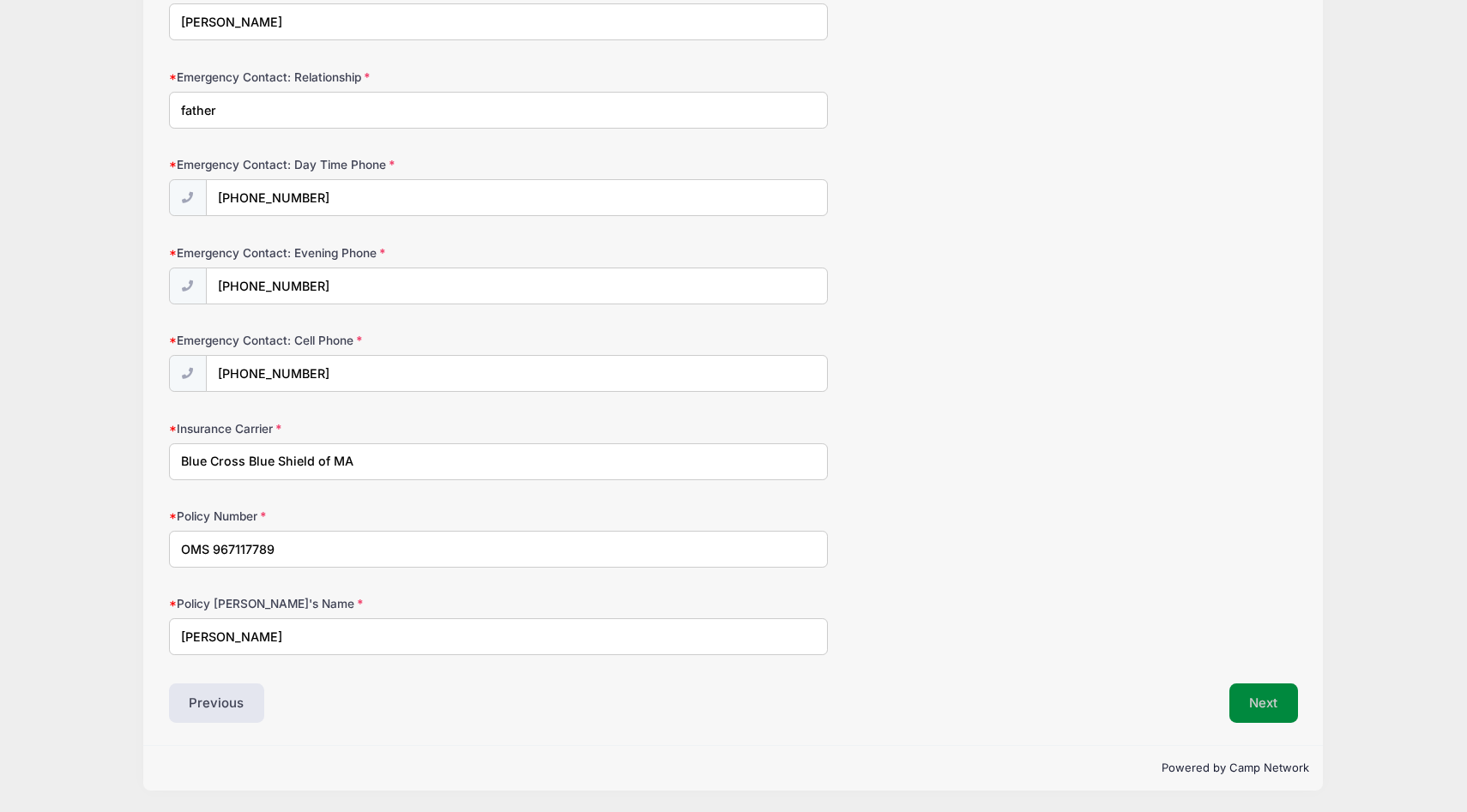
click at [1271, 700] on button "Next" at bounding box center [1263, 702] width 70 height 39
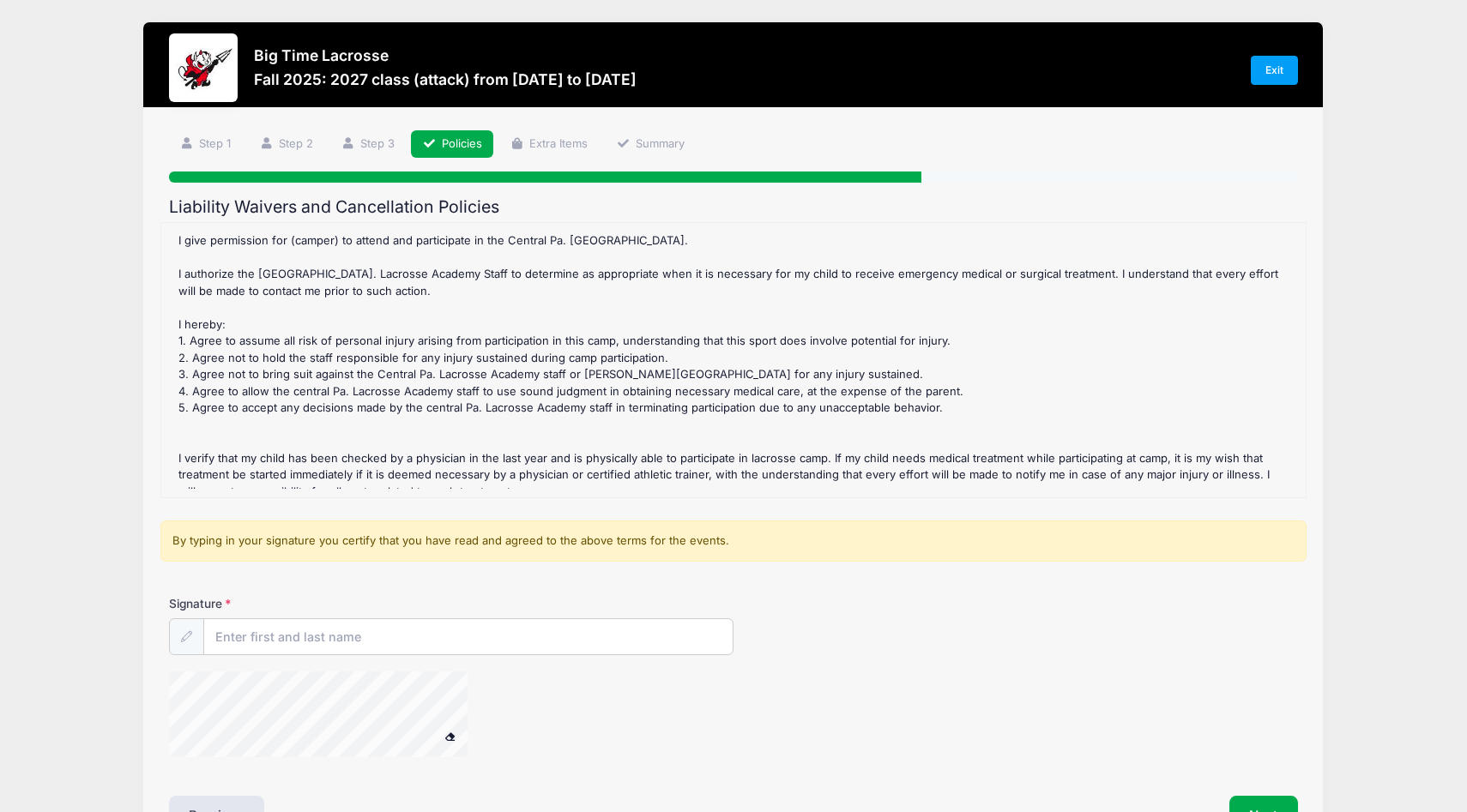
scroll to position [111, 0]
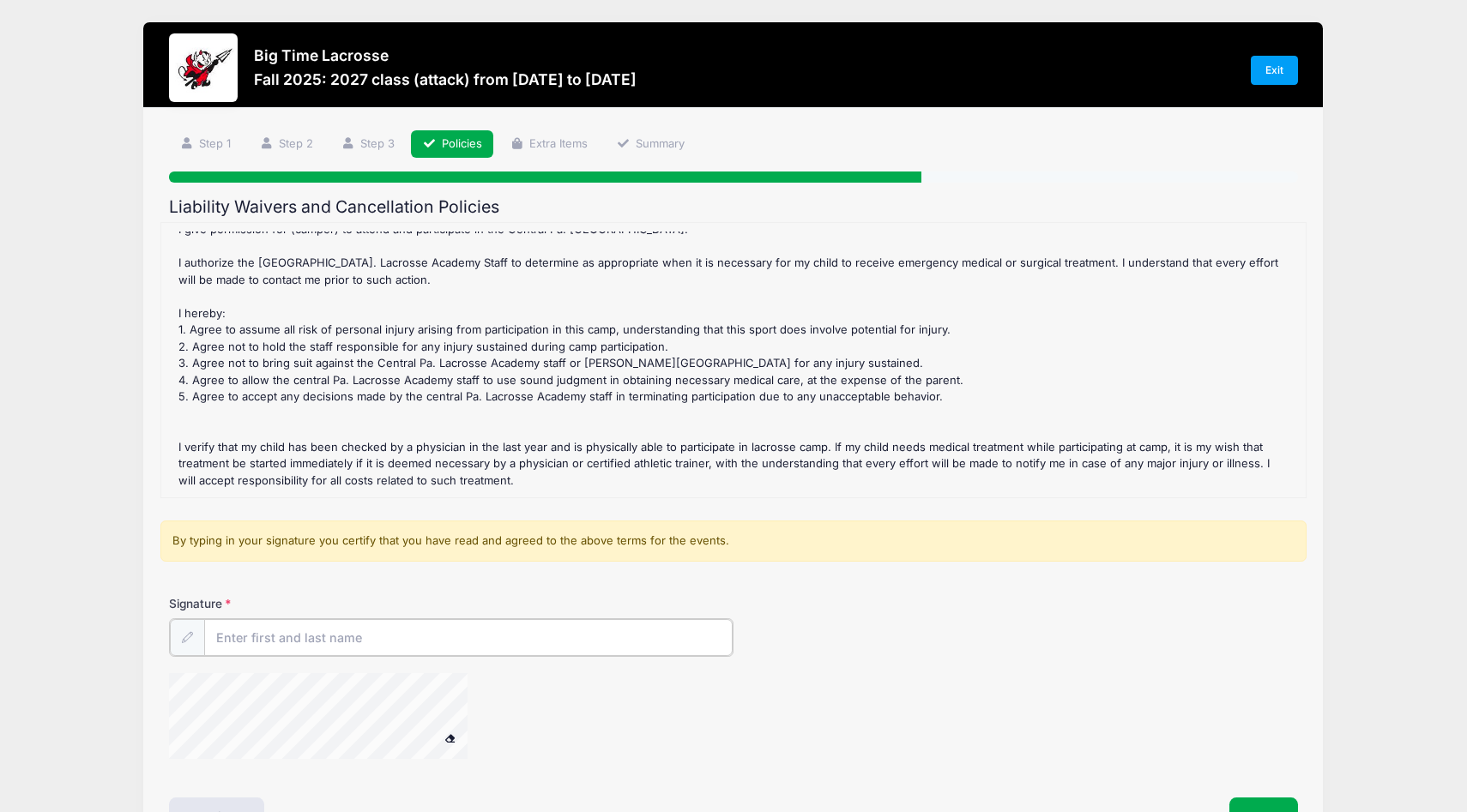
click at [269, 637] on input "Signature" at bounding box center [468, 637] width 528 height 37
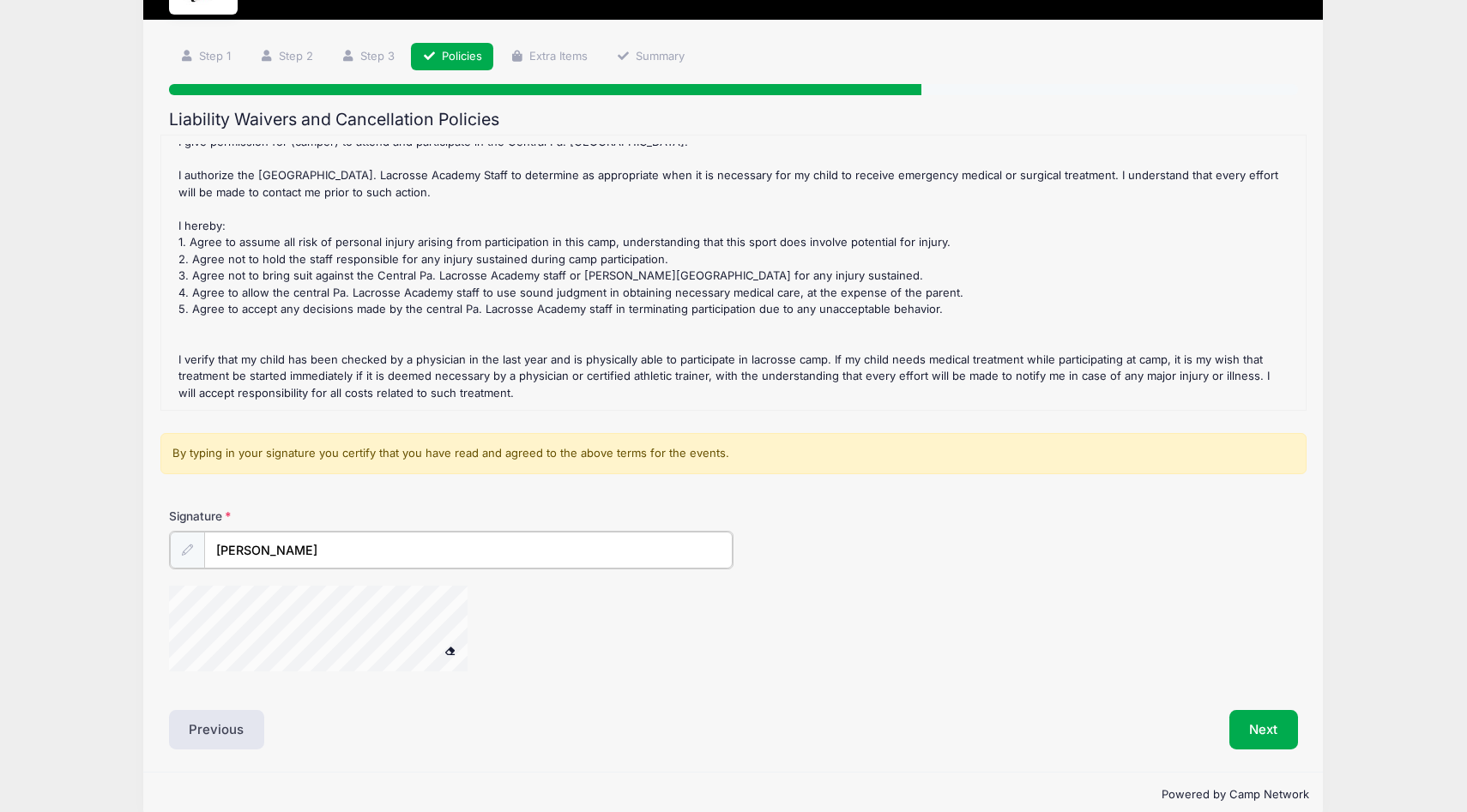
scroll to position [107, 0]
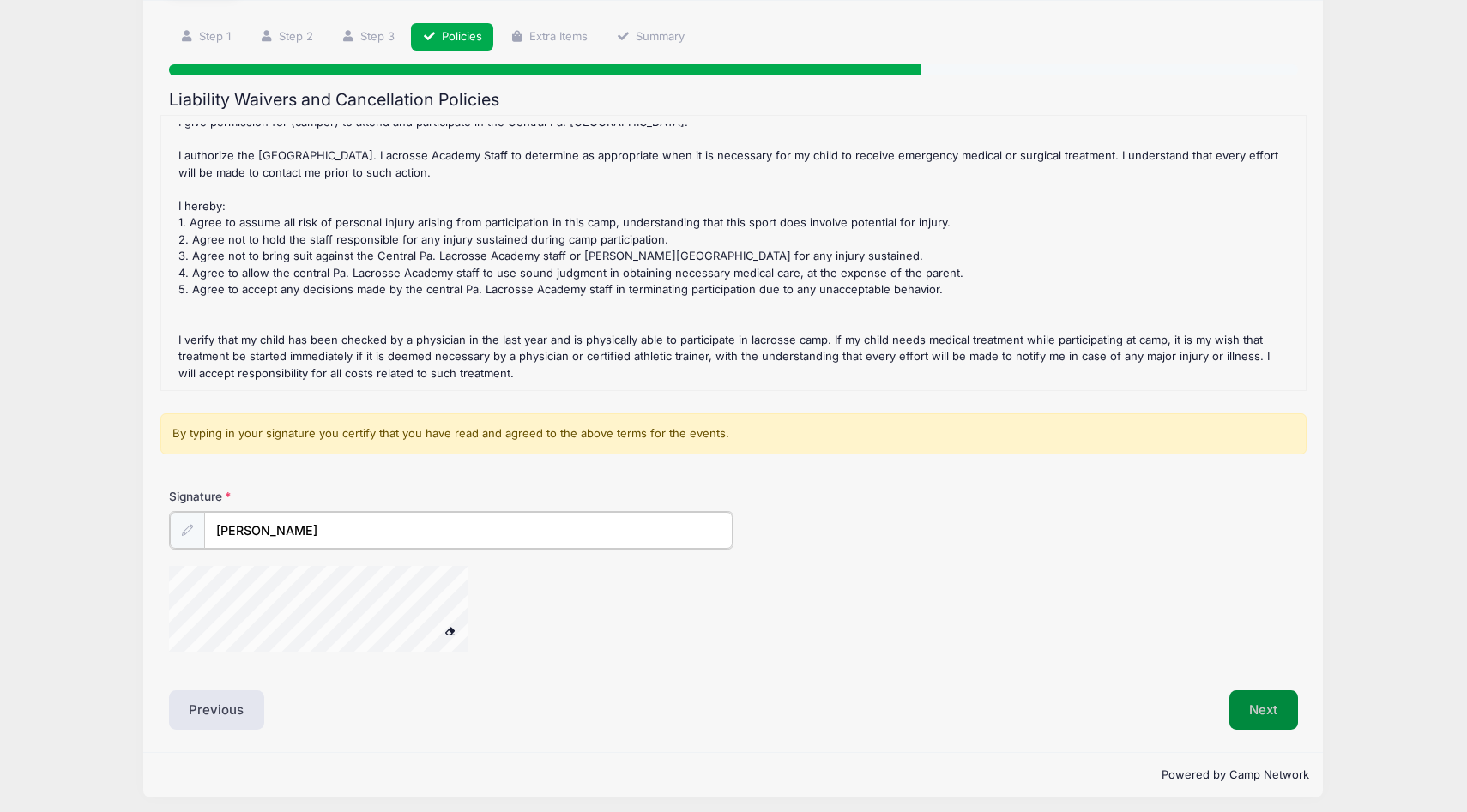
type input "Meredith Crowther"
click at [1248, 699] on button "Next" at bounding box center [1263, 708] width 70 height 39
click at [447, 629] on span at bounding box center [450, 629] width 12 height 10
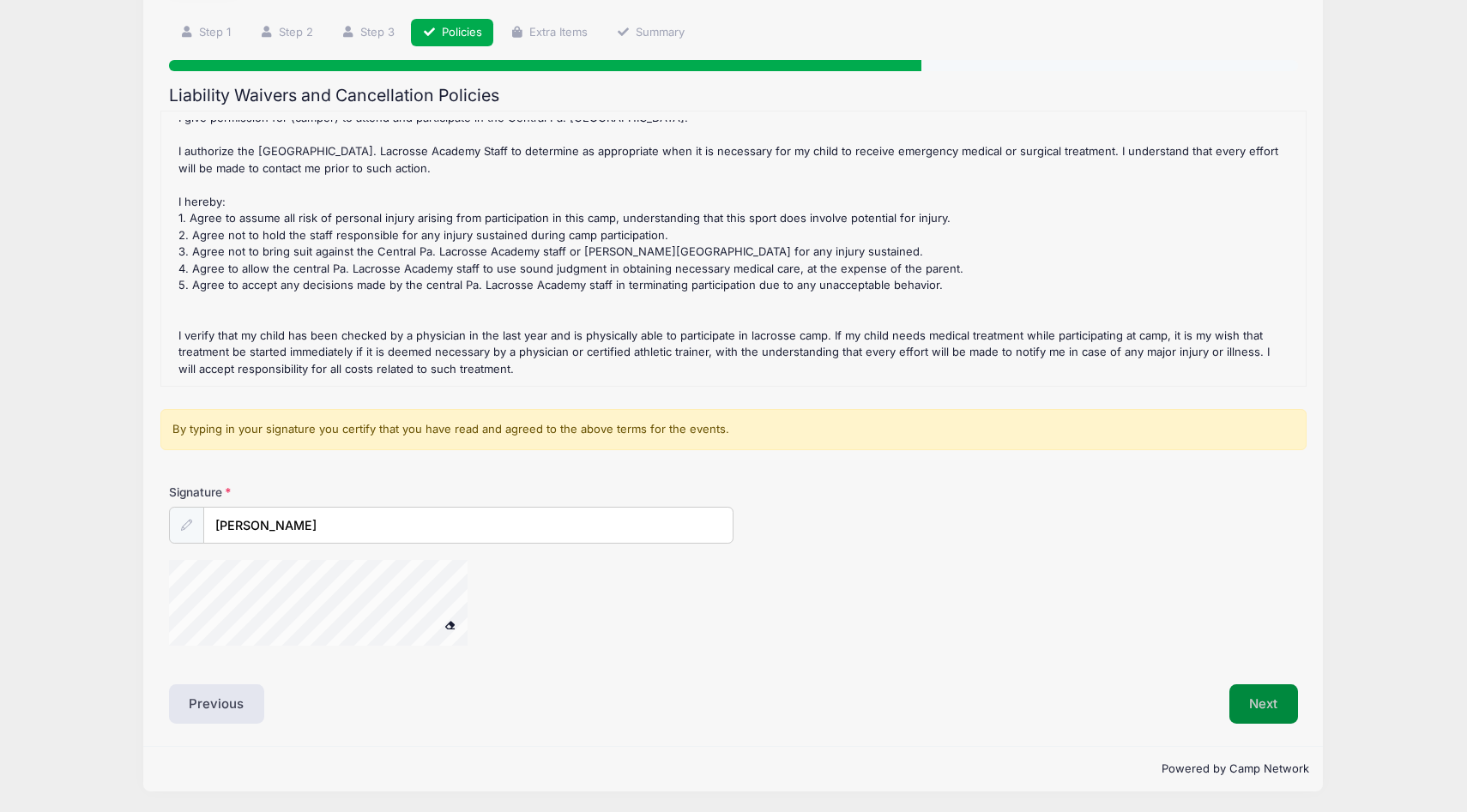
click at [1279, 704] on button "Next" at bounding box center [1263, 703] width 70 height 39
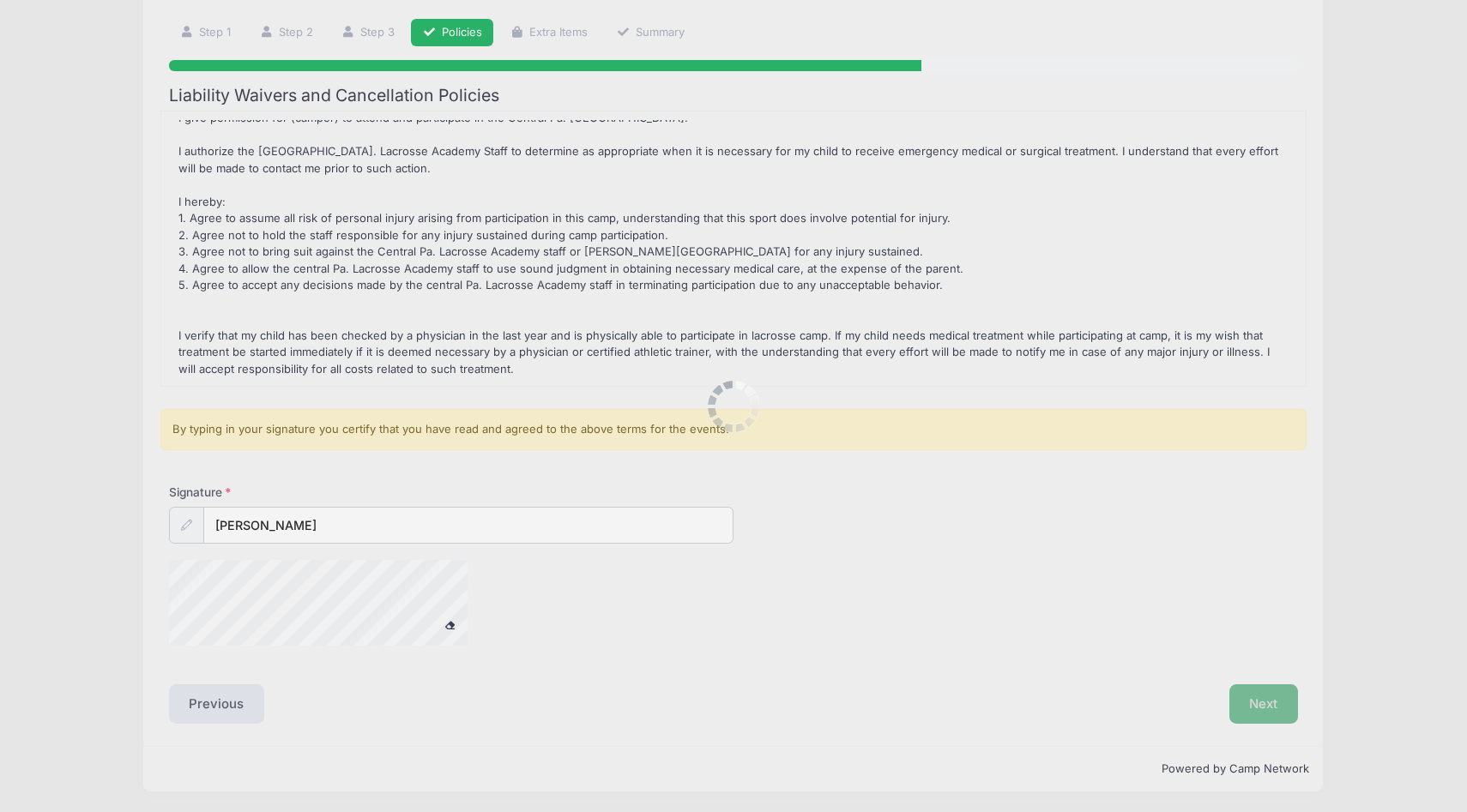
scroll to position [0, 0]
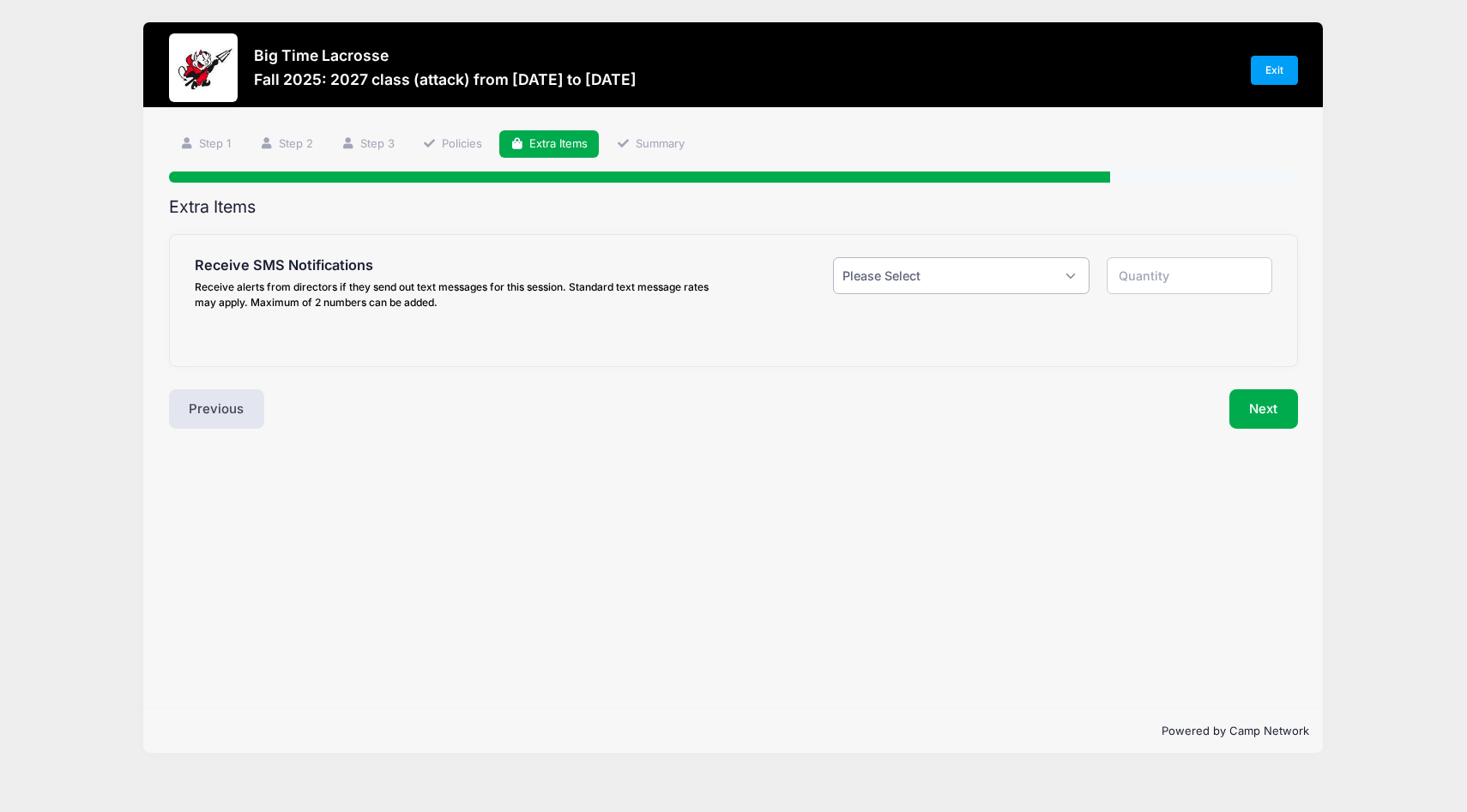
click at [859, 276] on select "Please Select Yes ($0.00) No" at bounding box center [961, 275] width 256 height 37
select select "1"
click at [833, 257] on select "Please Select Yes ($0.00) No" at bounding box center [961, 275] width 256 height 37
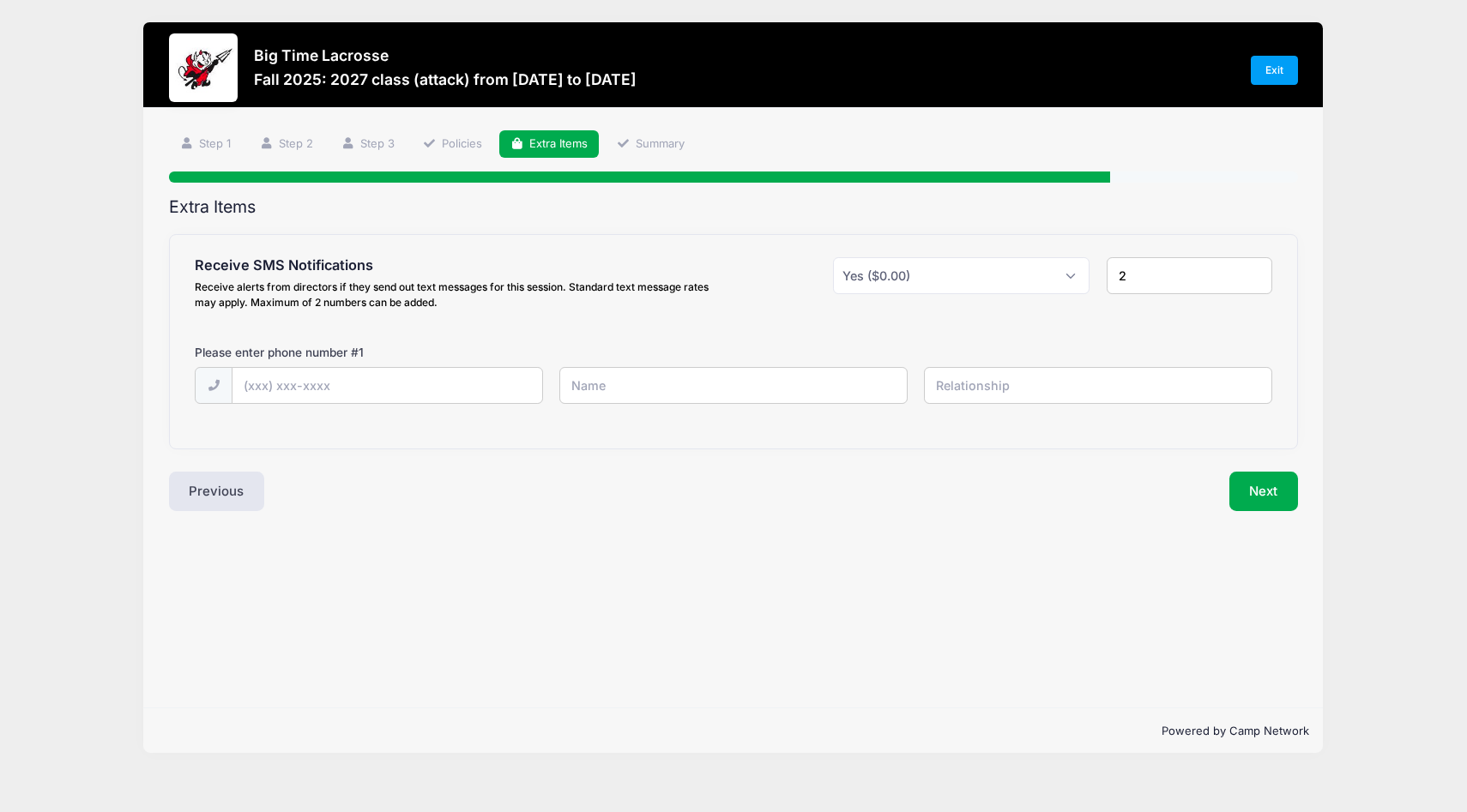
type input "2"
click at [1253, 273] on input "2" at bounding box center [1189, 275] width 166 height 37
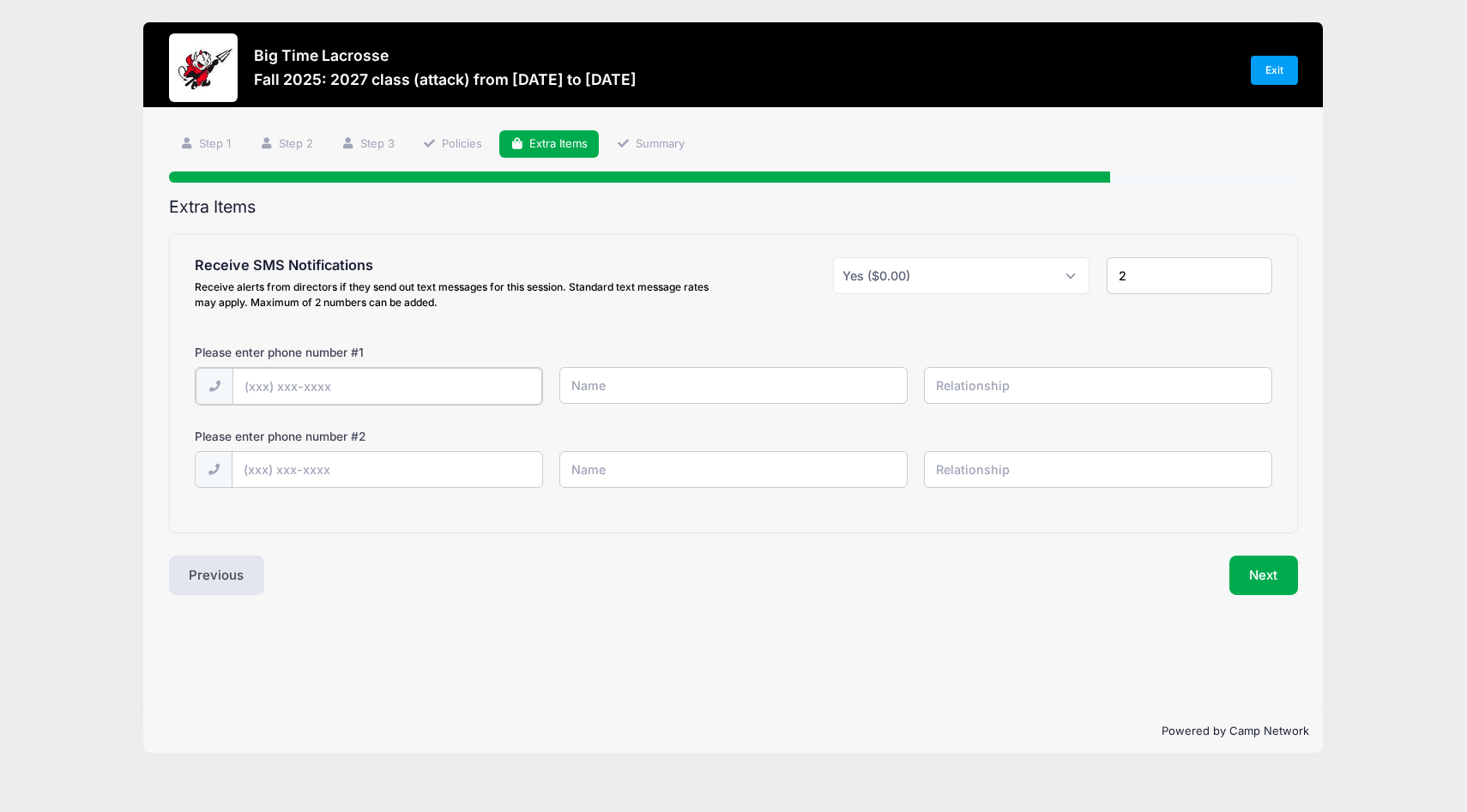
click at [281, 391] on input "text" at bounding box center [387, 386] width 309 height 37
type input "(860) 712-4056"
click at [642, 378] on input "text" at bounding box center [733, 385] width 348 height 37
type input "Matt Crowther"
type input "father"
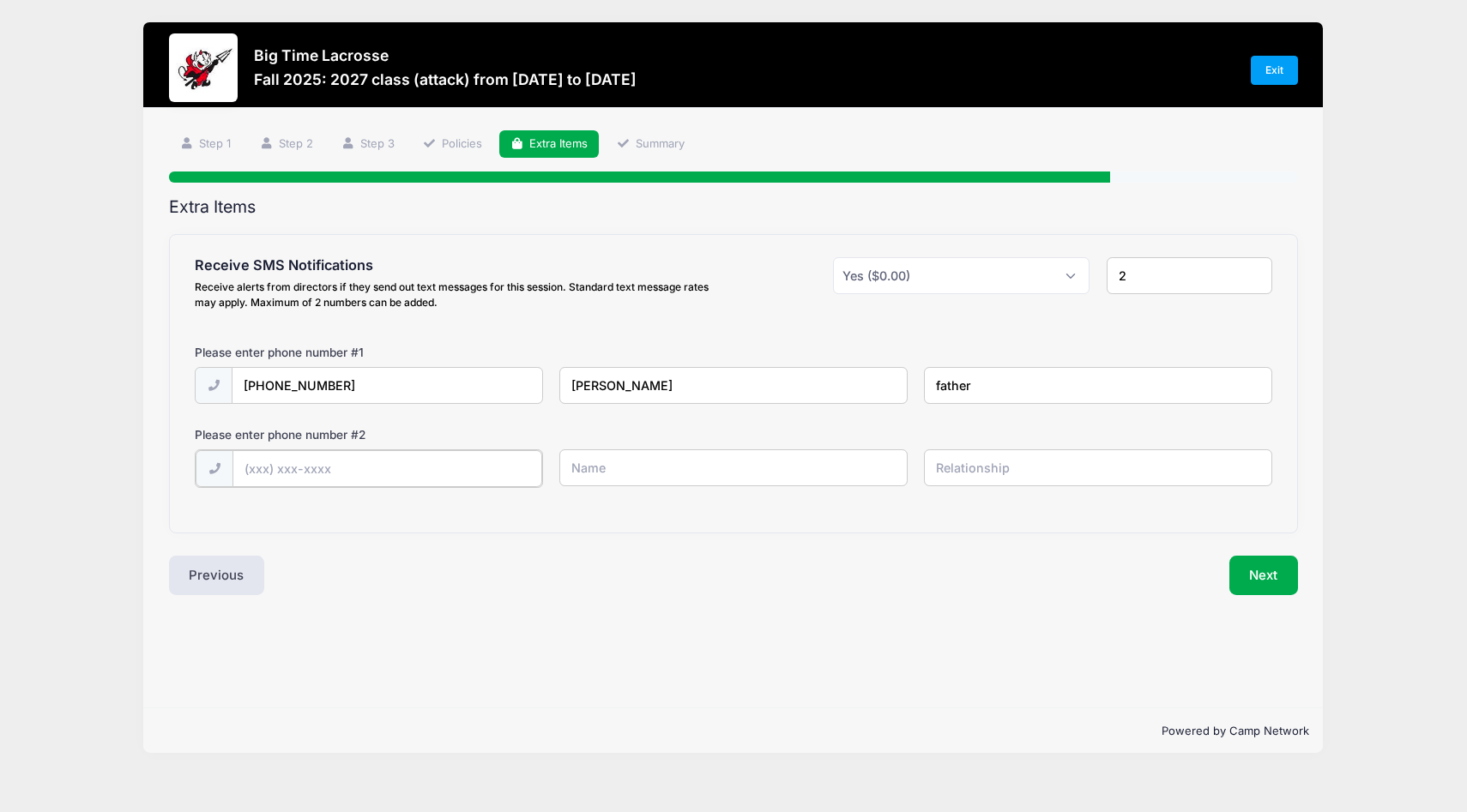
click at [296, 468] on input "text" at bounding box center [387, 469] width 309 height 37
type input "(860) 970-9977"
type input "Wade Crowther"
type input "player"
click at [1274, 574] on button "Next" at bounding box center [1263, 573] width 70 height 39
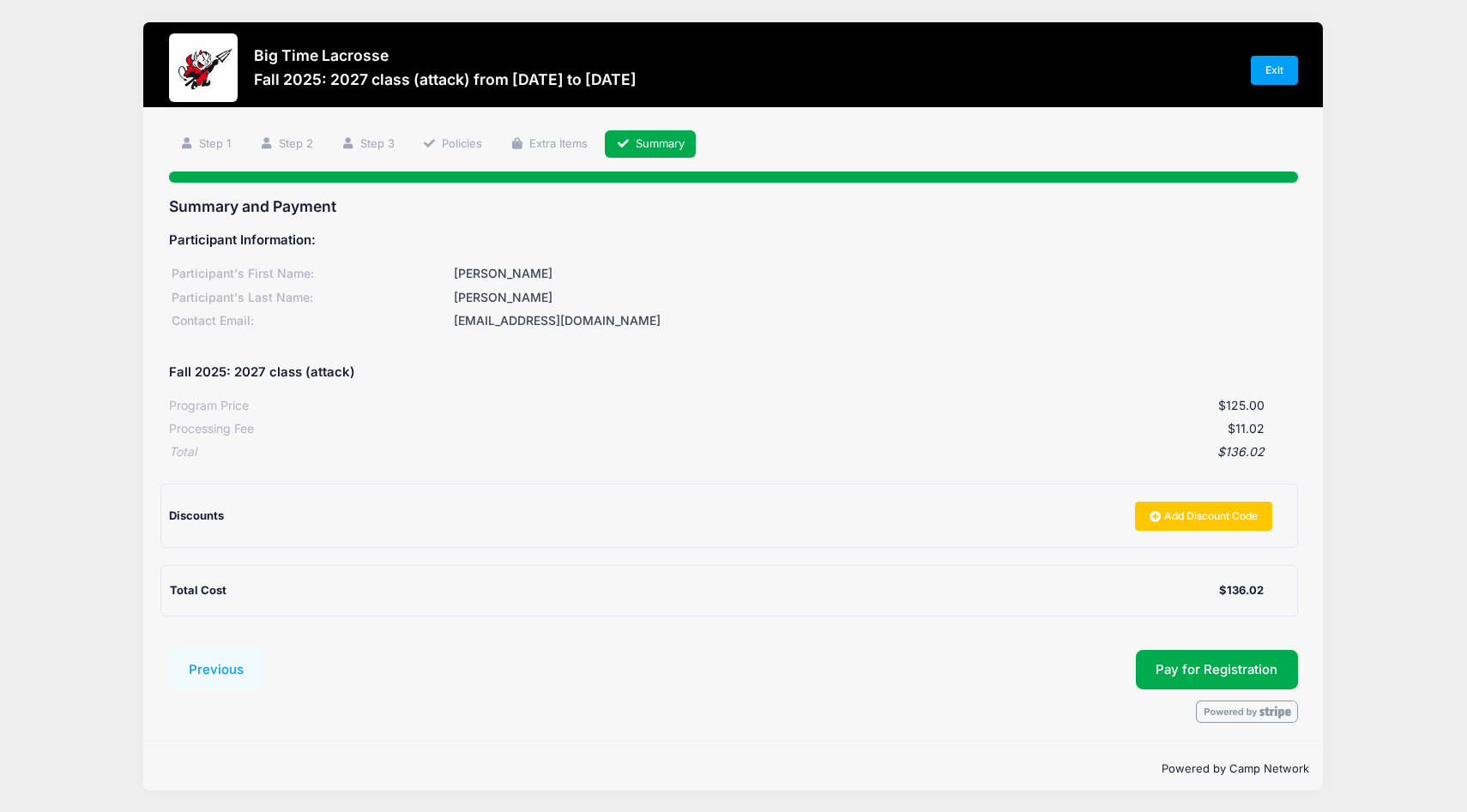
scroll to position [1, 0]
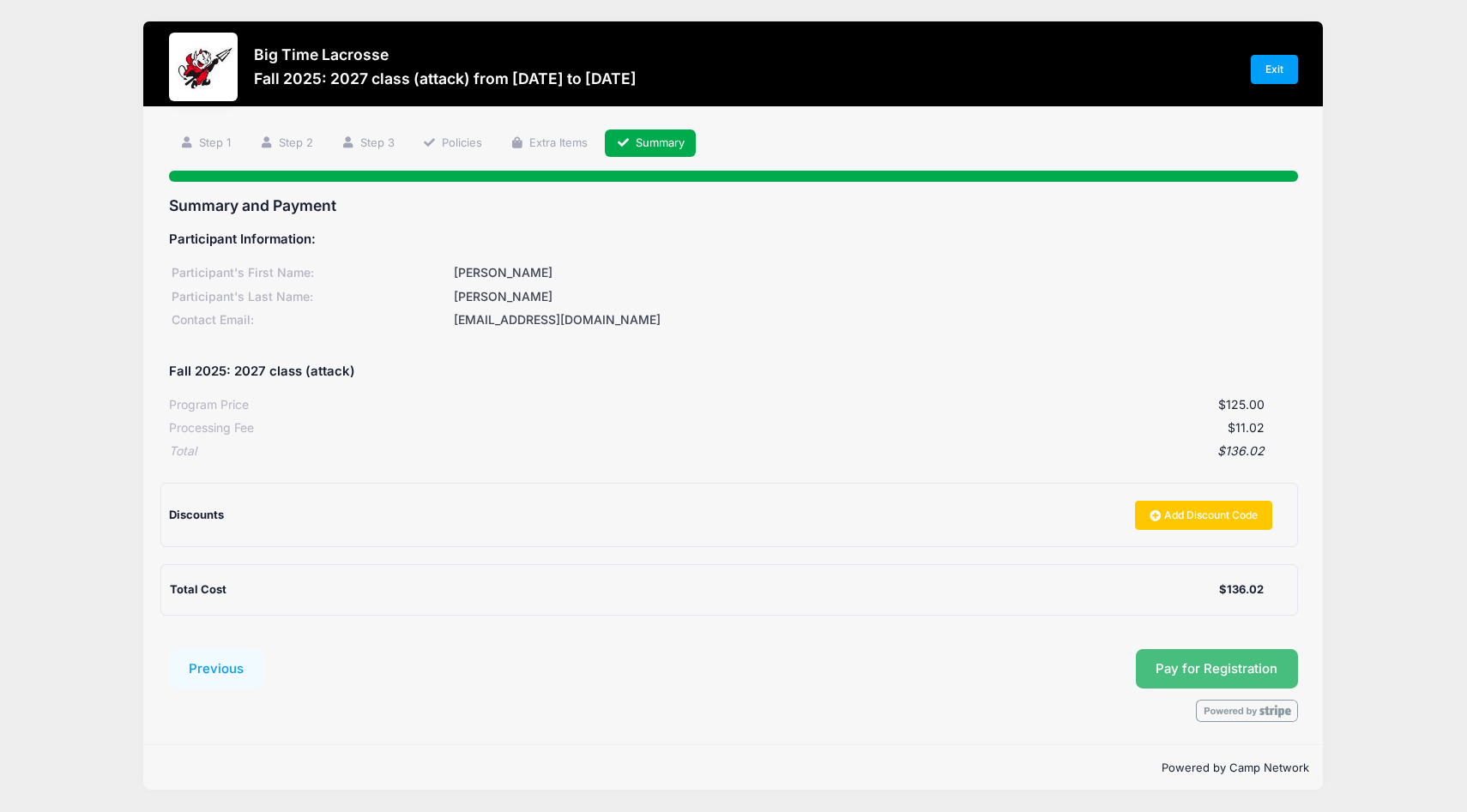
click at [1189, 666] on button "Pay for Registration" at bounding box center [1217, 669] width 163 height 39
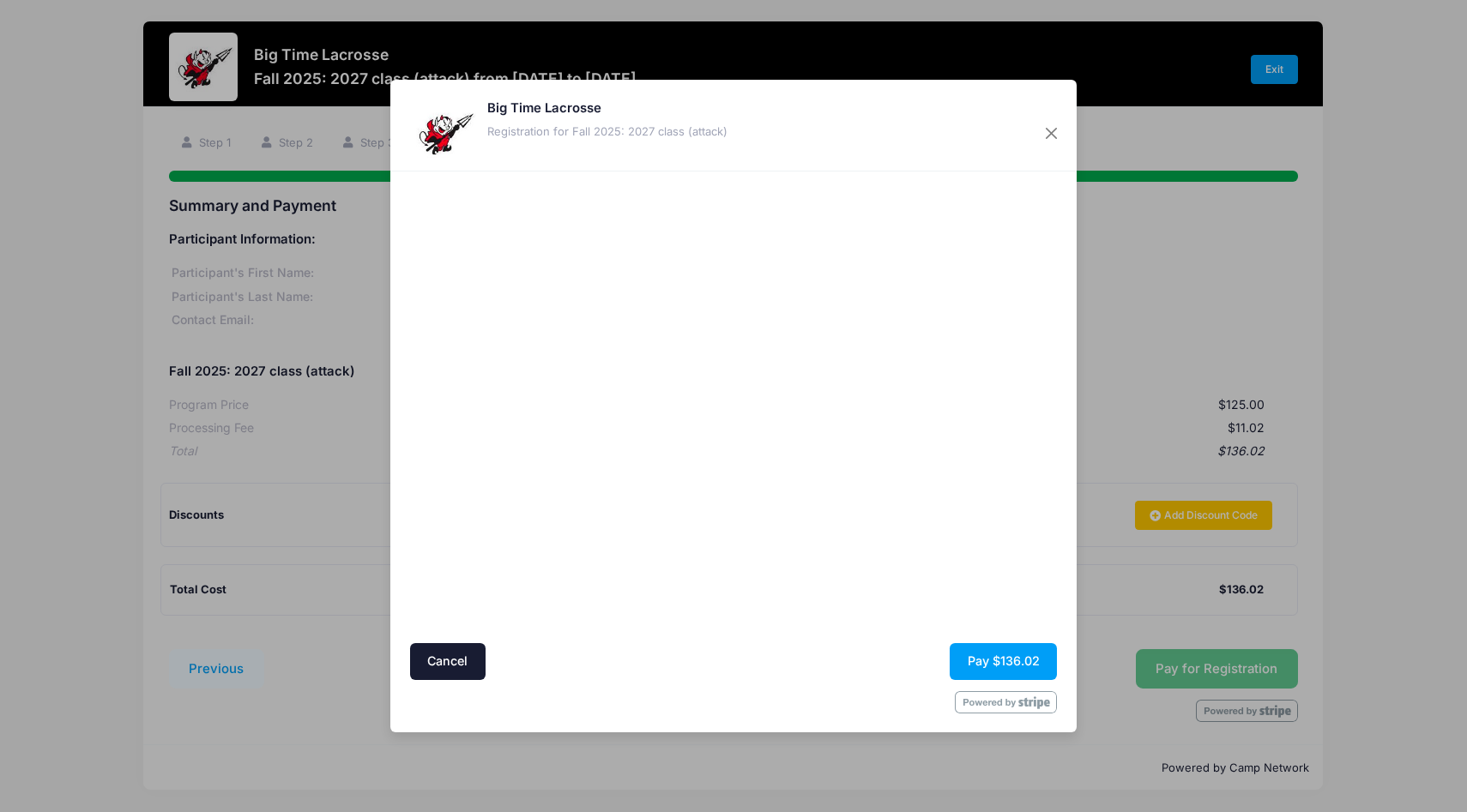
click at [922, 121] on div "Big Time Lacrosse Registration for Fall 2025: 2027 class (attack)" at bounding box center [733, 125] width 686 height 92
click at [975, 656] on button "Pay $136.02" at bounding box center [1003, 661] width 107 height 37
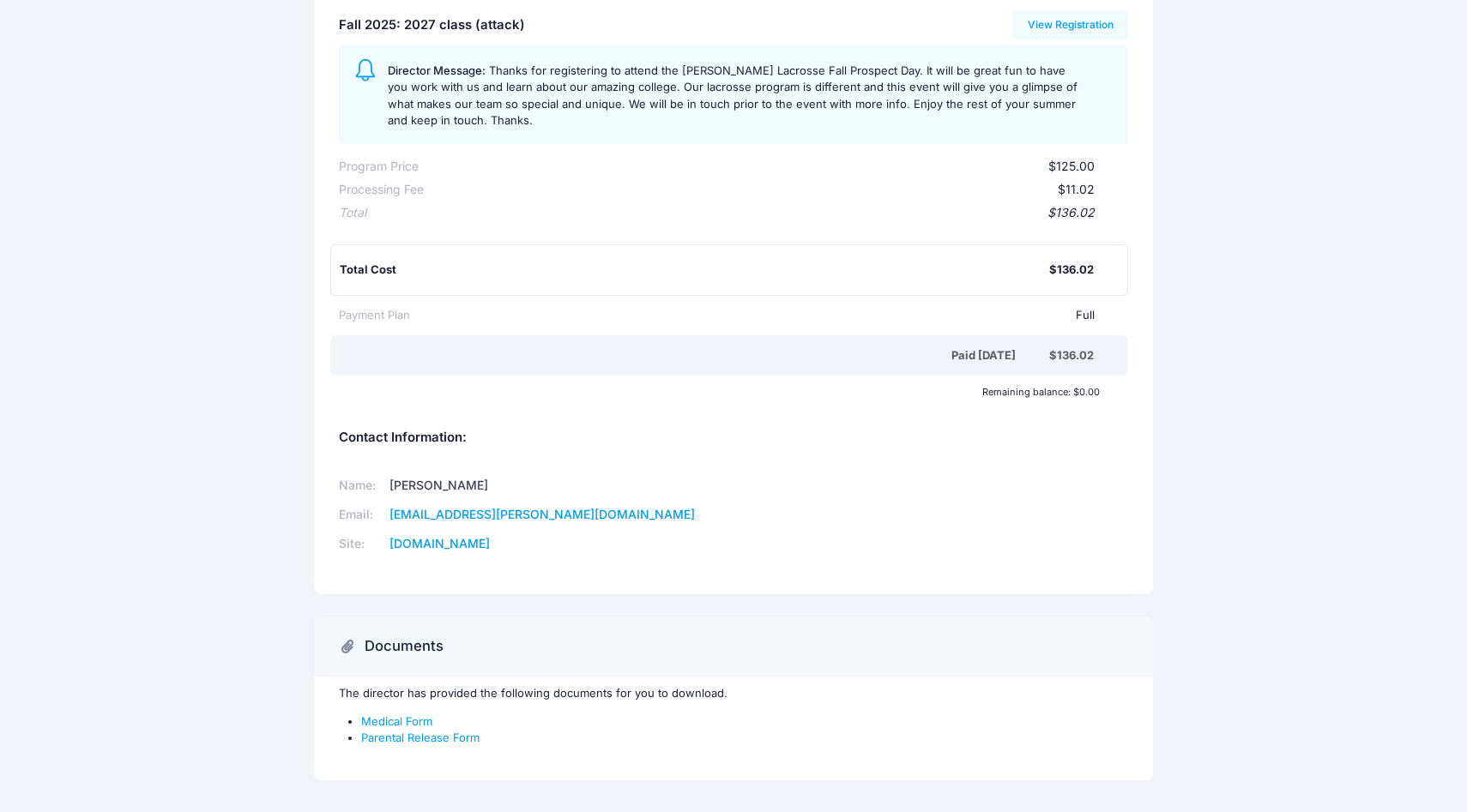
scroll to position [260, 0]
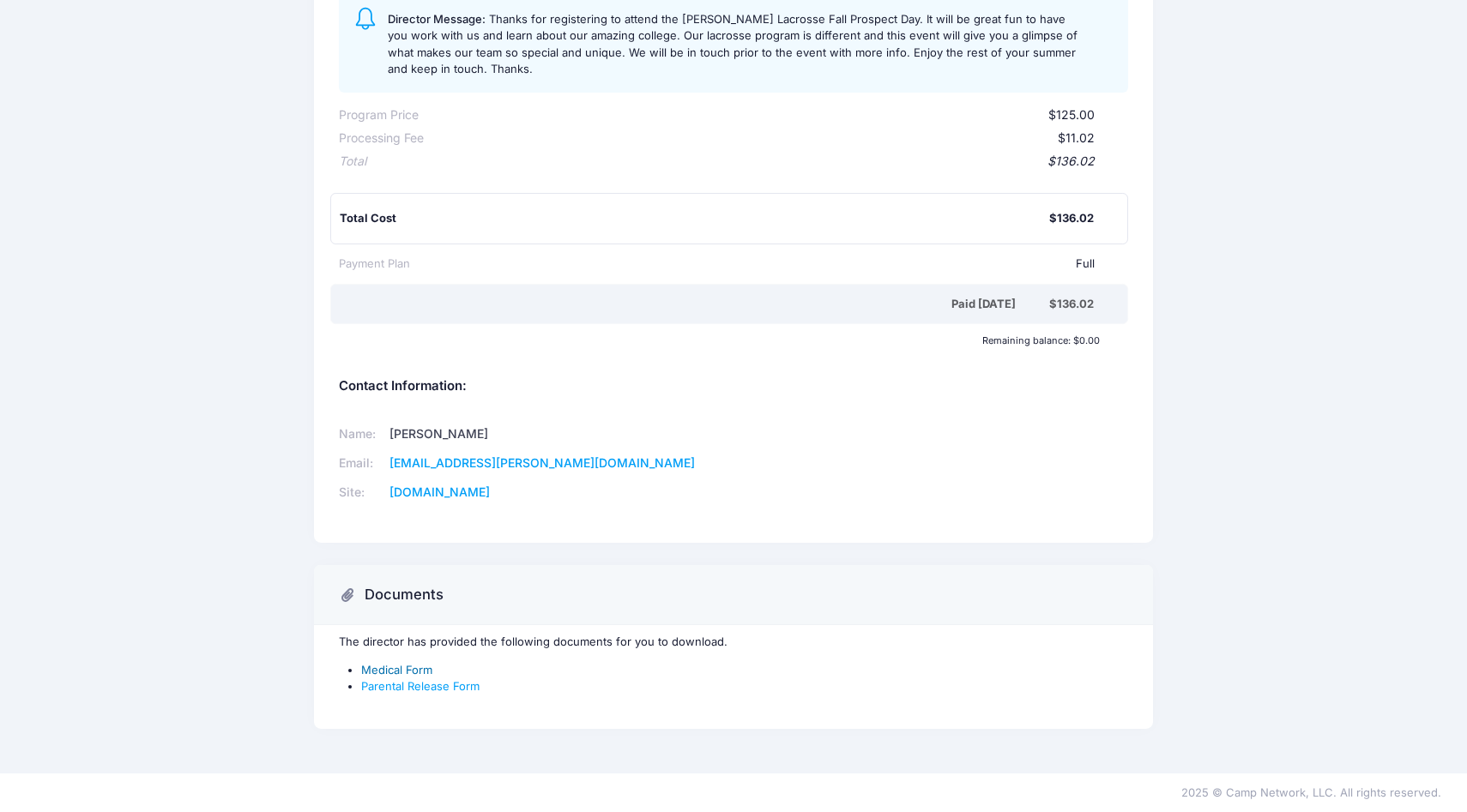
click at [410, 671] on link "Medical Form" at bounding box center [396, 669] width 71 height 13
click at [385, 688] on link "Parental Release Form" at bounding box center [420, 686] width 119 height 13
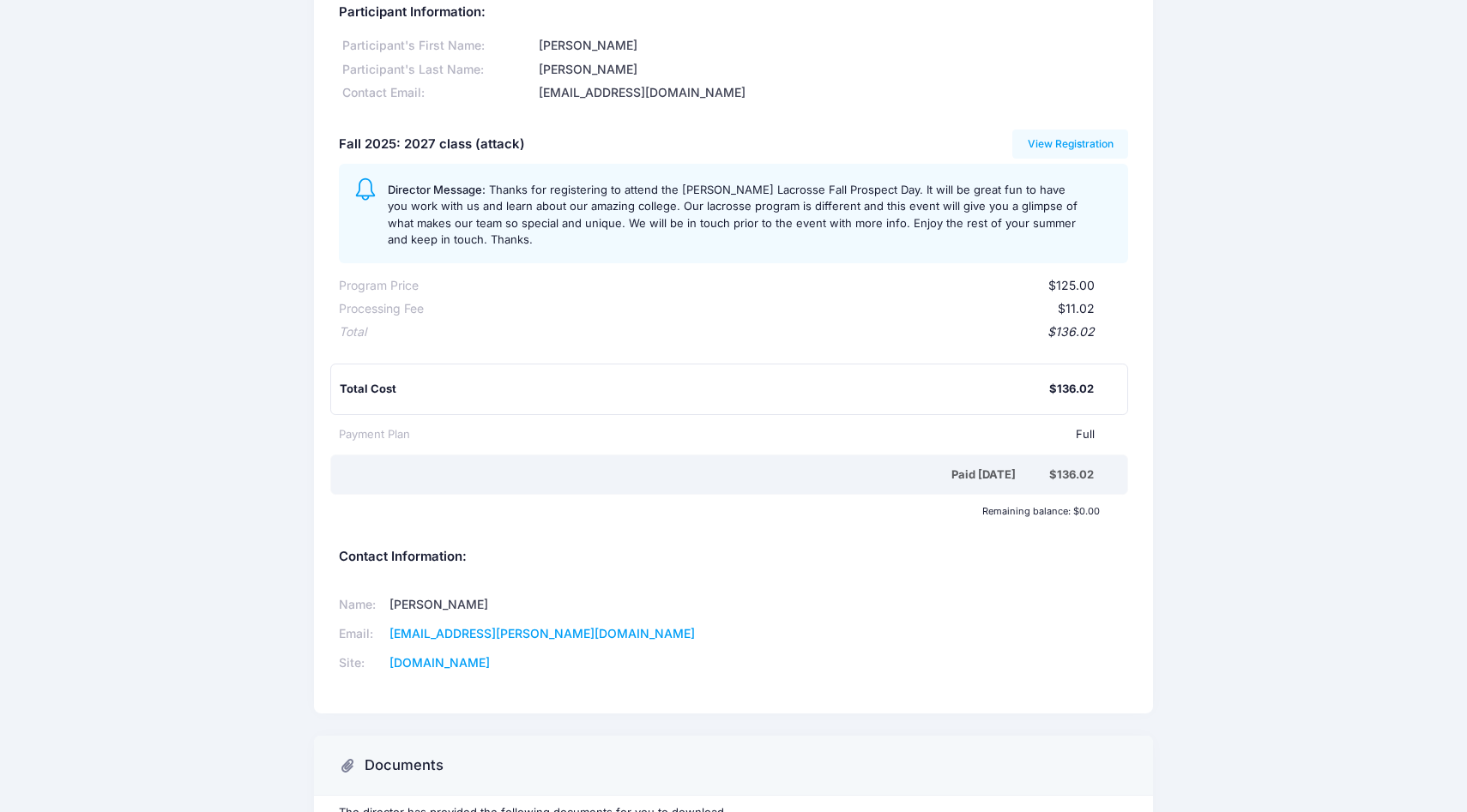
scroll to position [0, 0]
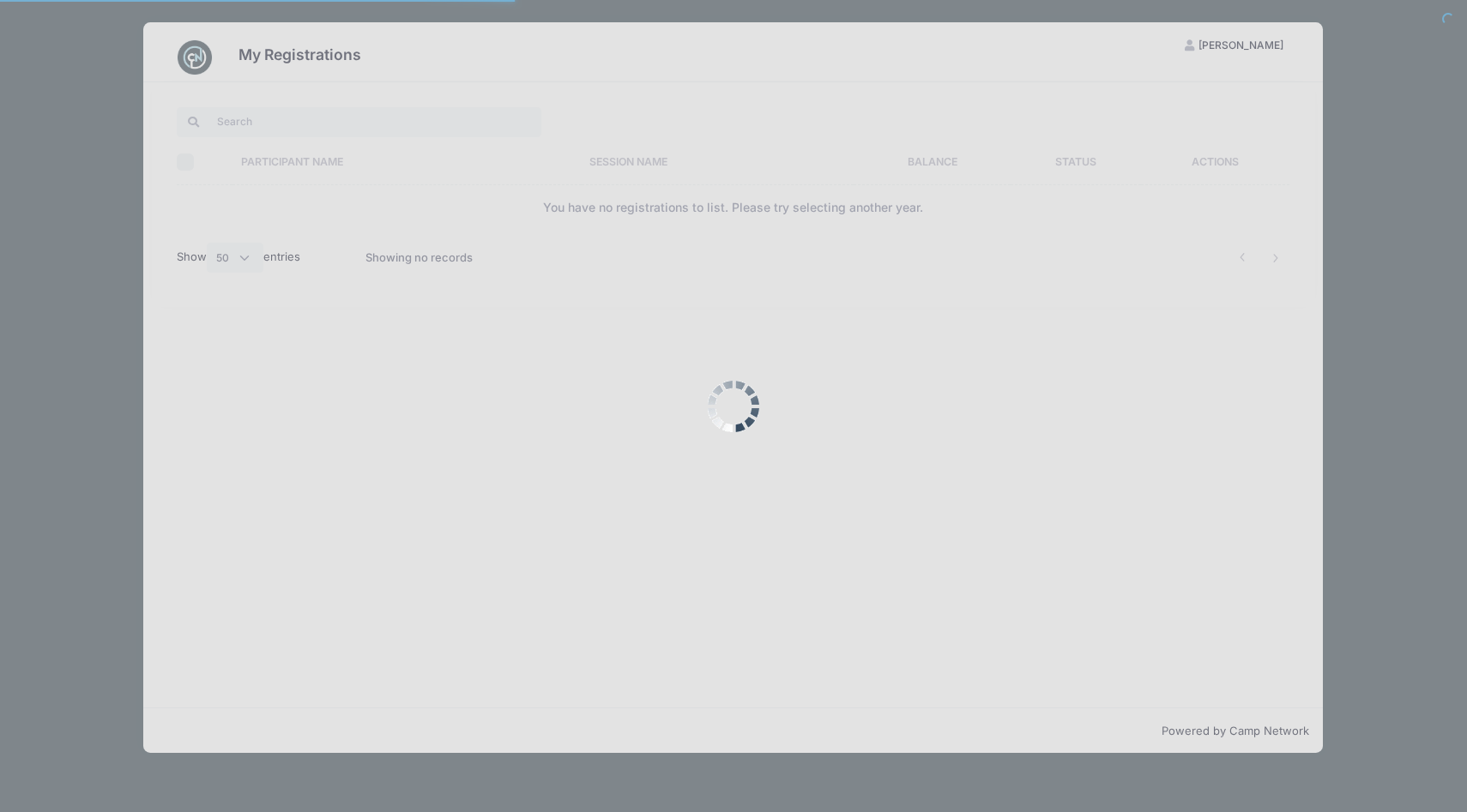
select select "50"
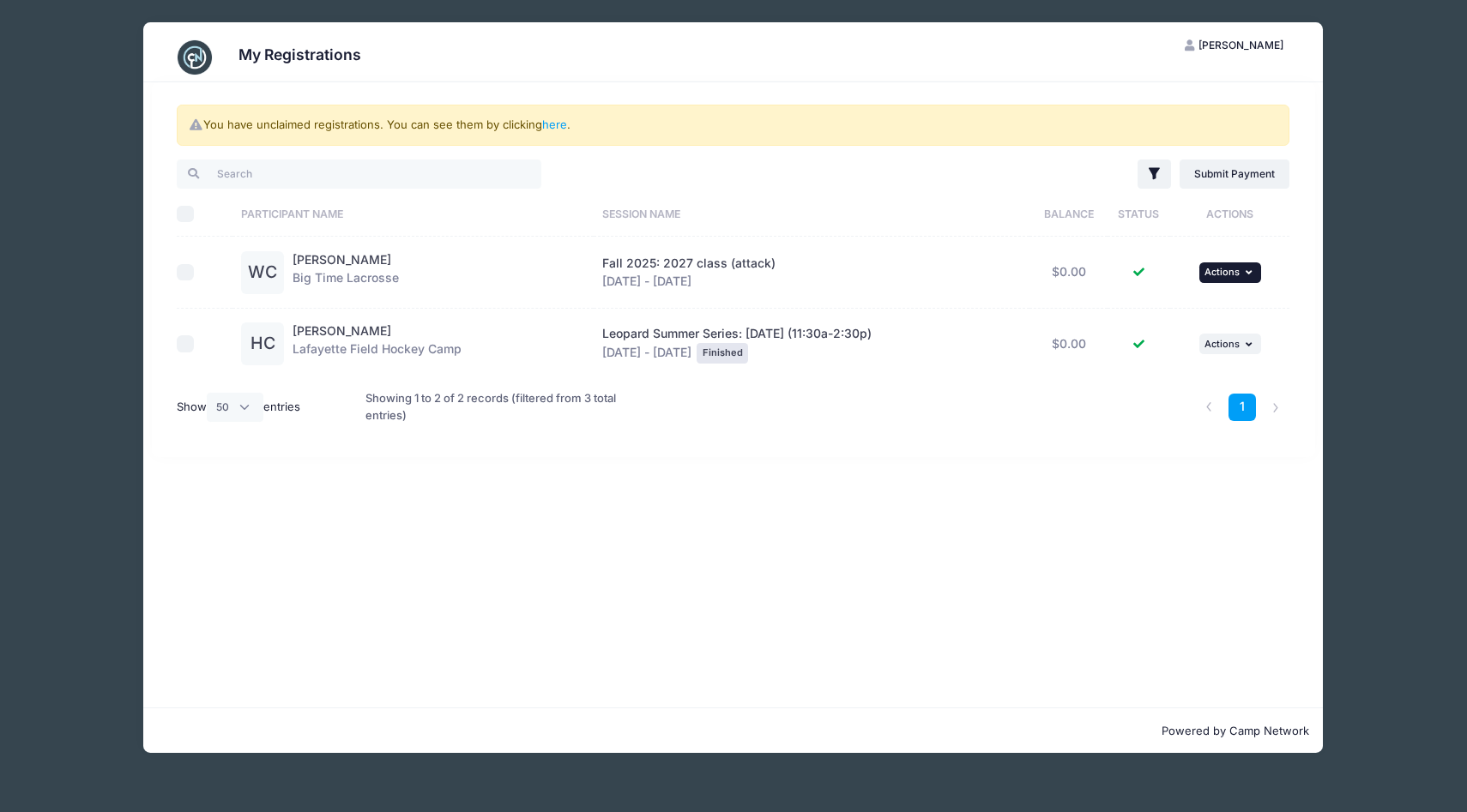
click at [1237, 272] on span "Actions" at bounding box center [1221, 272] width 35 height 12
click at [832, 589] on div "You have unclaimed registrations. You can see them by clicking here . Filter Fi…" at bounding box center [733, 394] width 1179 height 625
